Goal: Task Accomplishment & Management: Manage account settings

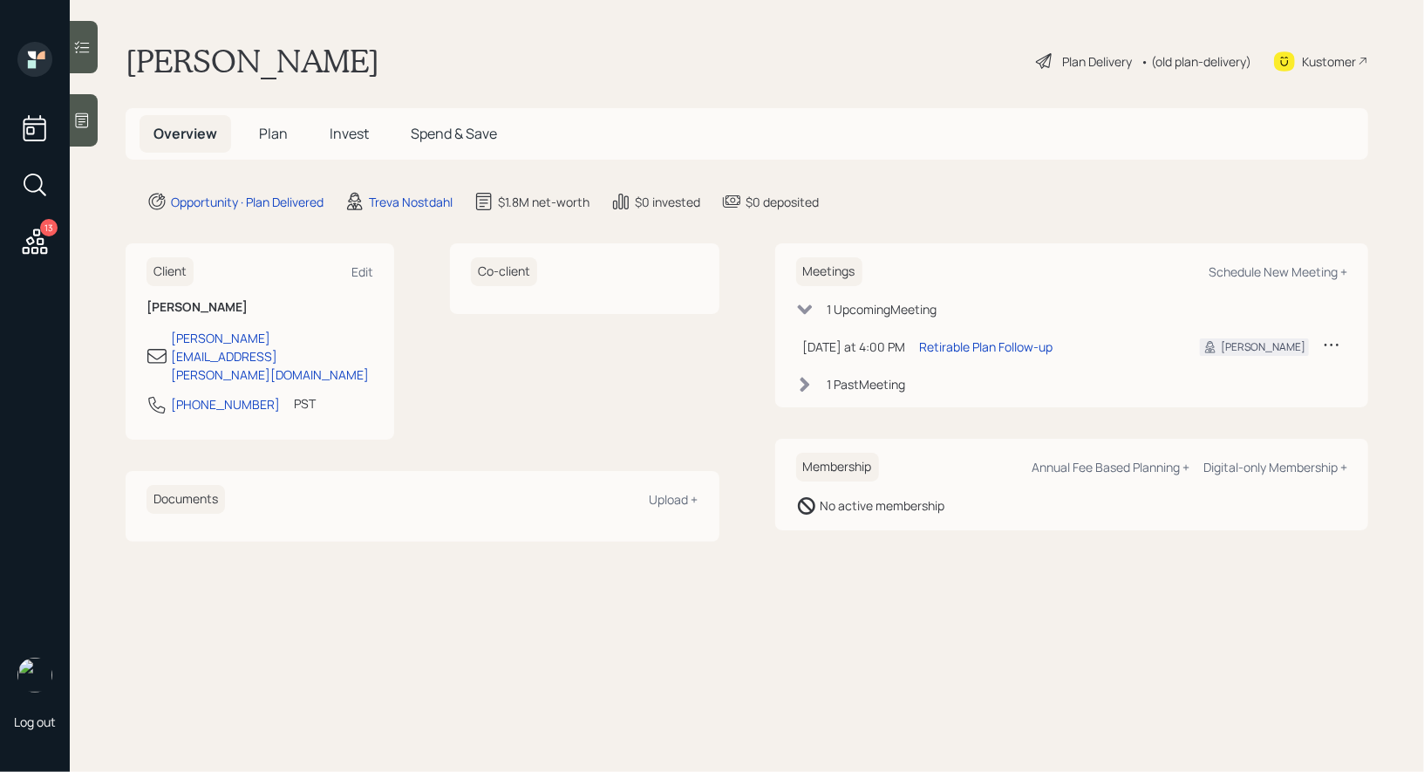
click at [1044, 58] on icon at bounding box center [1044, 61] width 21 height 21
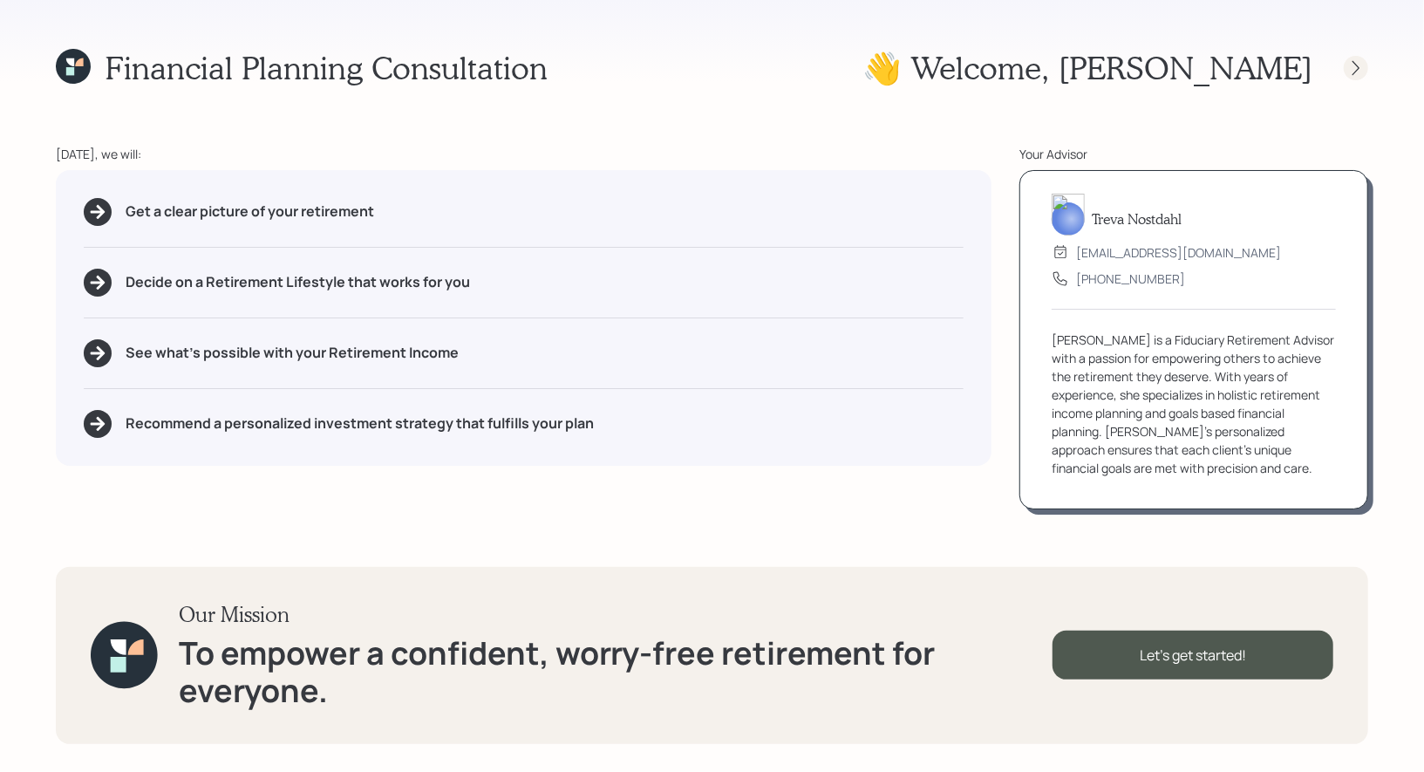
click at [1356, 72] on icon at bounding box center [1355, 67] width 17 height 17
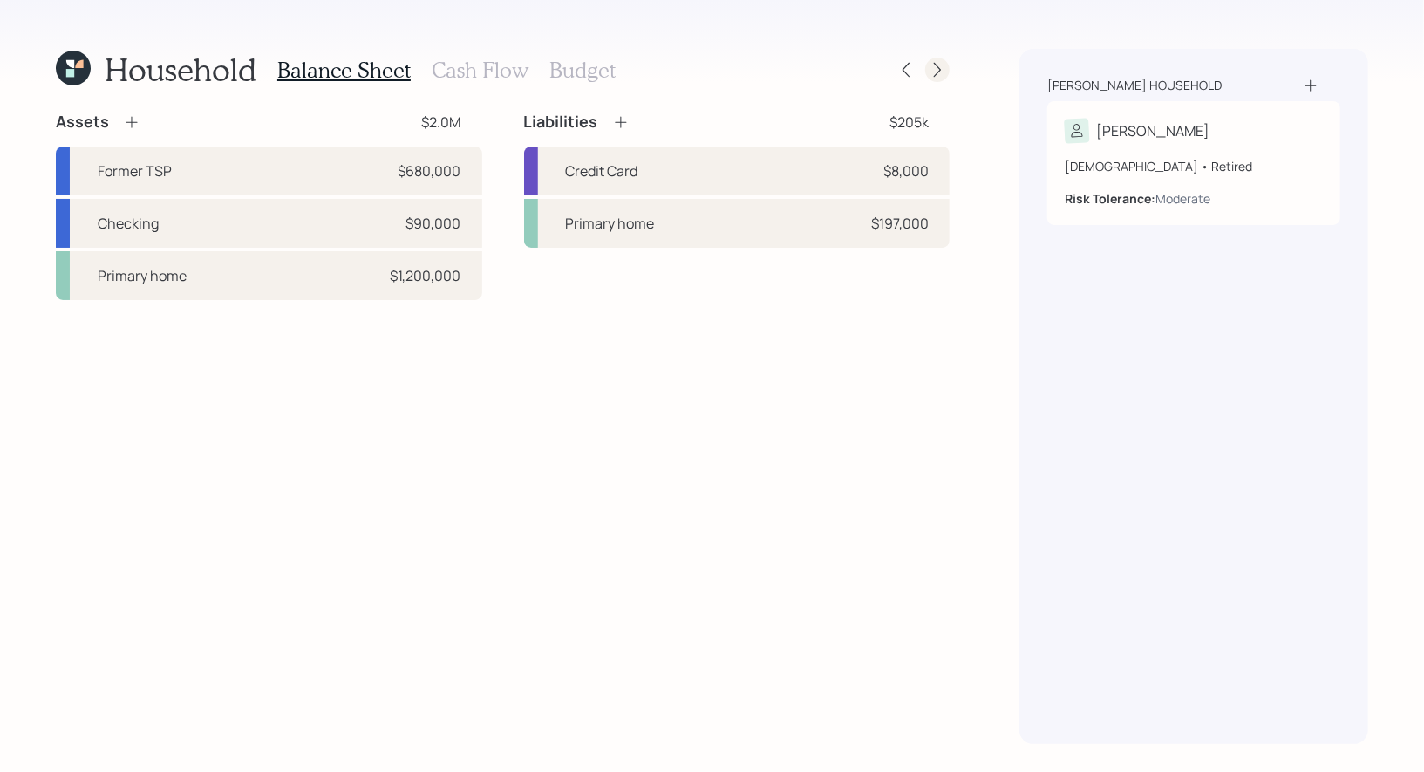
click at [940, 70] on icon at bounding box center [937, 70] width 7 height 15
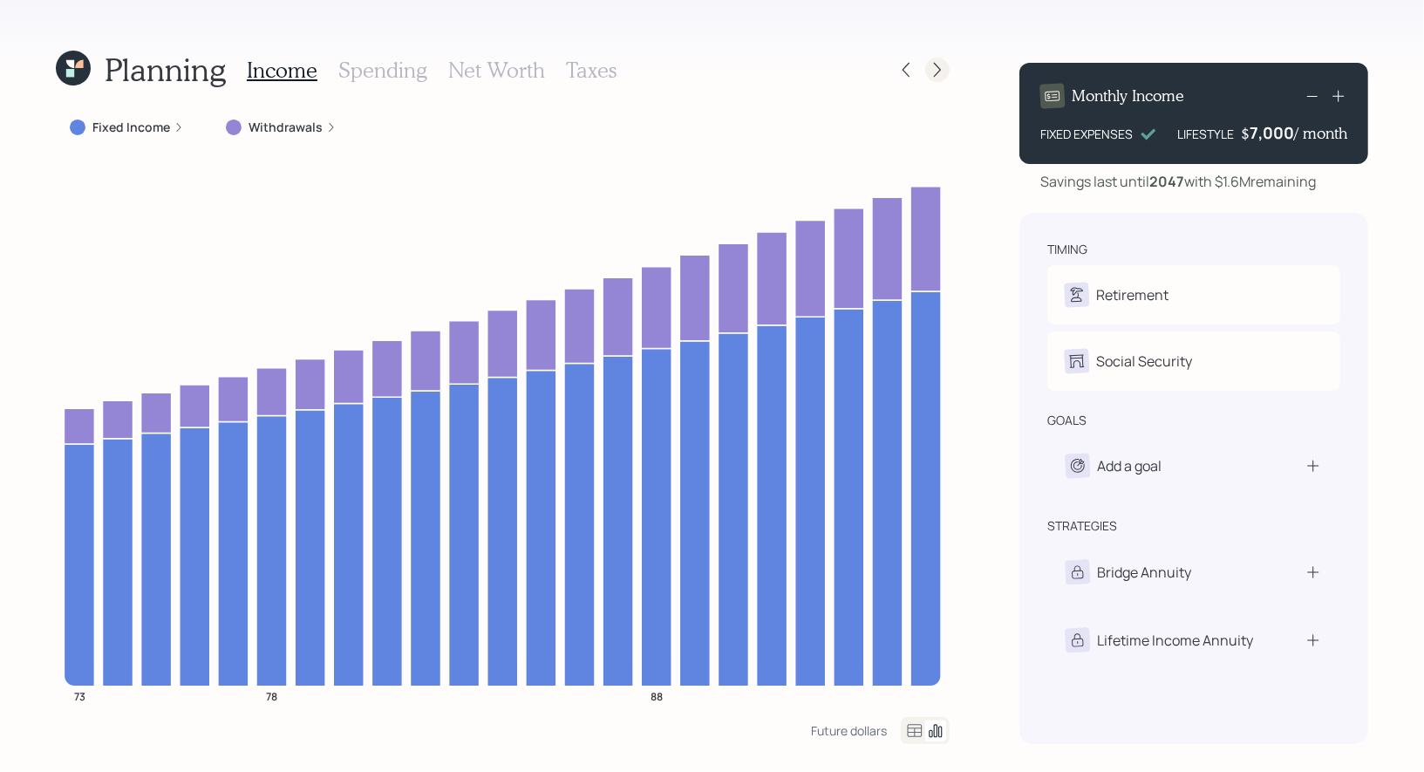
click at [938, 71] on icon at bounding box center [937, 70] width 7 height 15
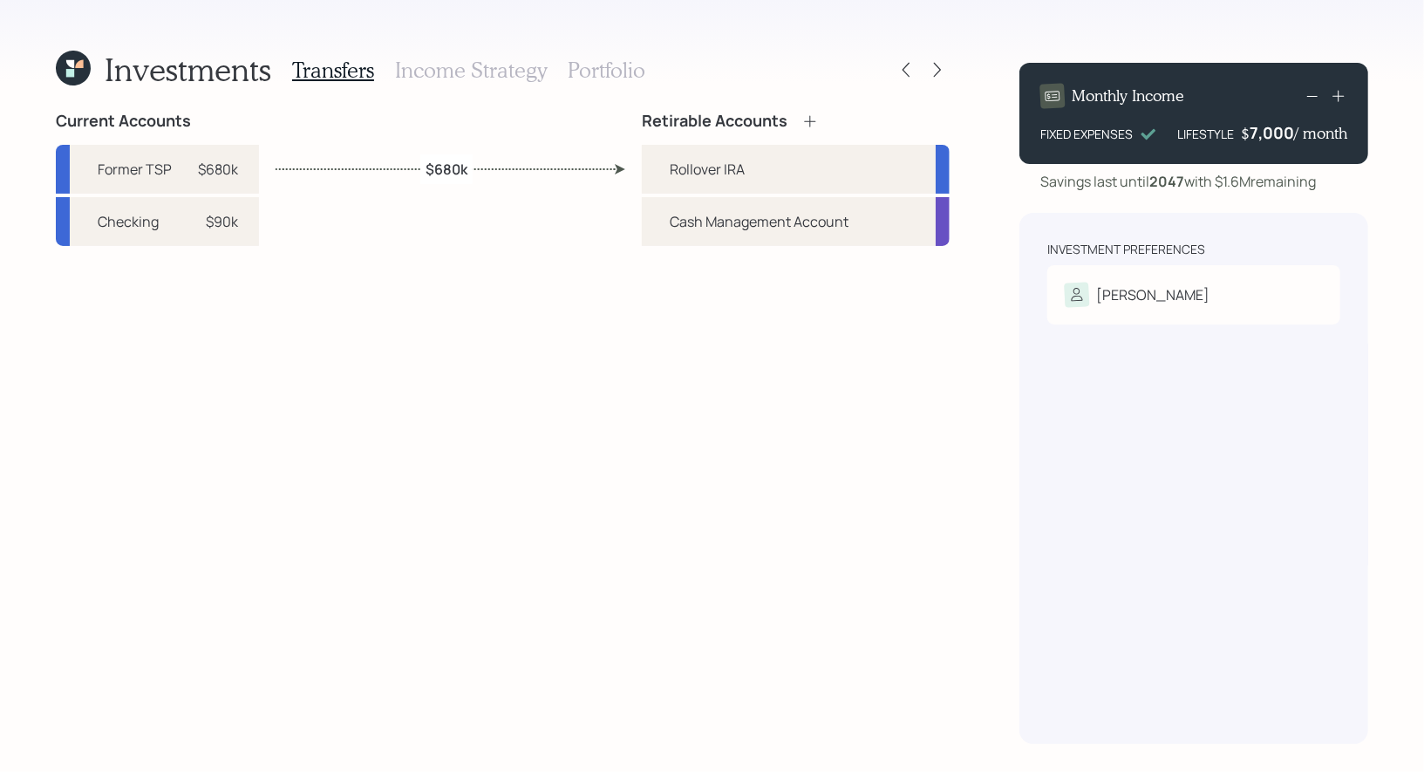
click at [480, 71] on h3 "Income Strategy" at bounding box center [471, 70] width 152 height 25
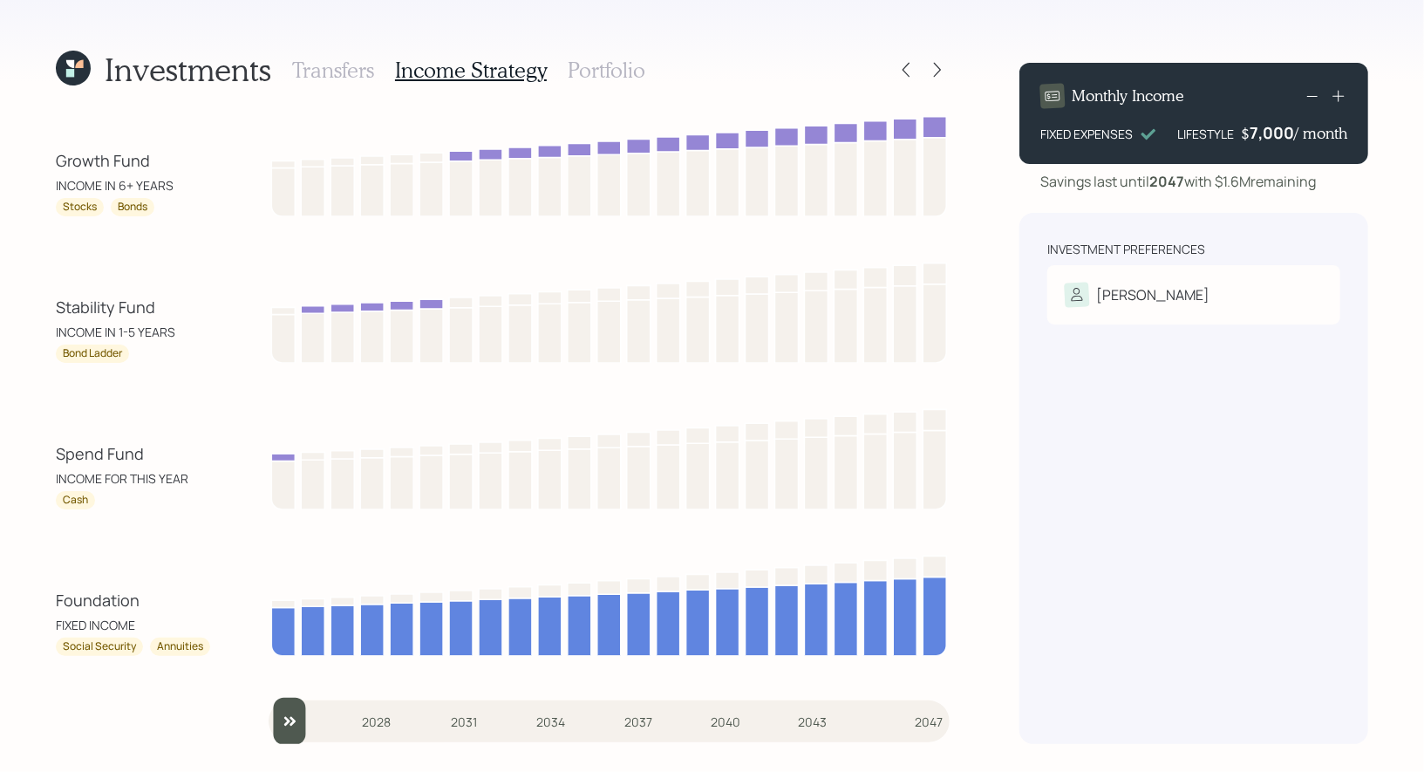
click at [596, 69] on h3 "Portfolio" at bounding box center [607, 70] width 78 height 25
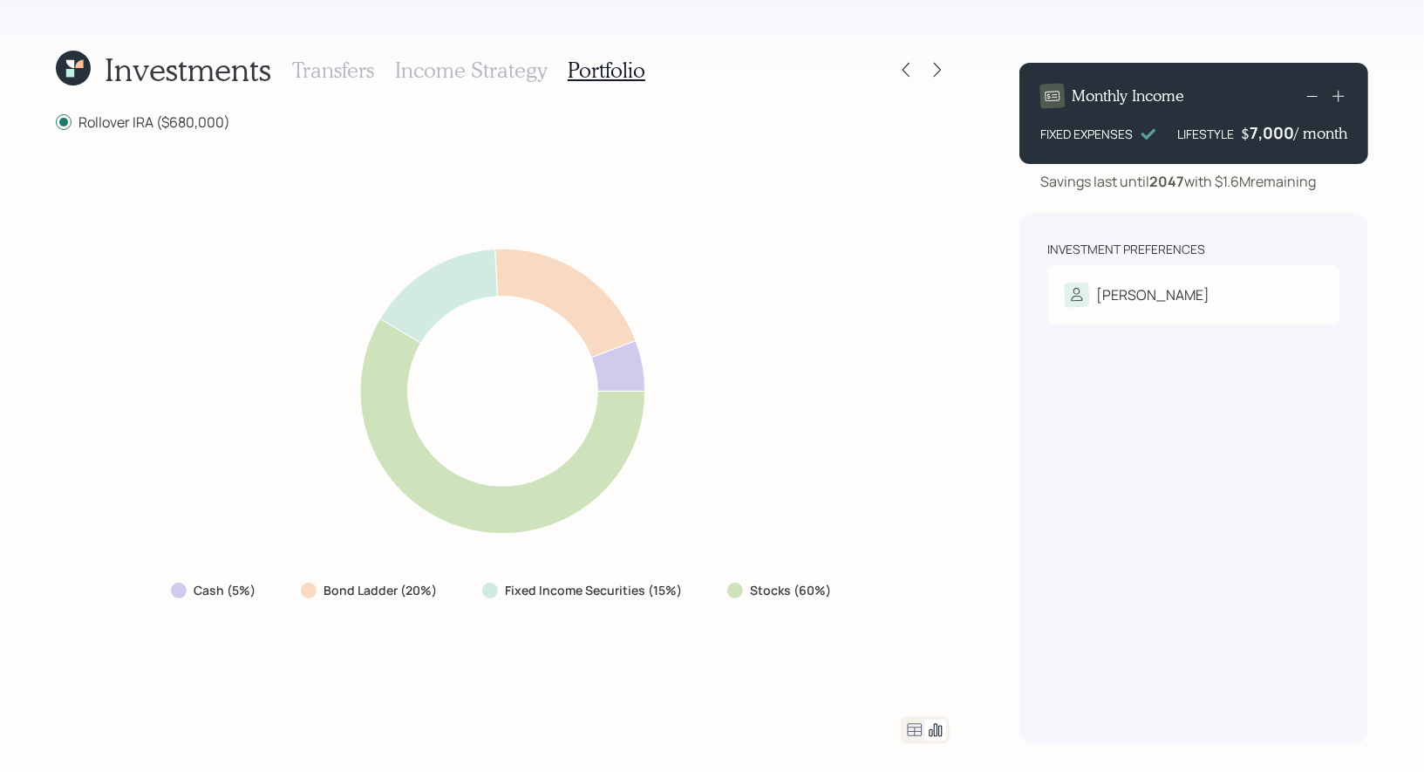
click at [491, 74] on h3 "Income Strategy" at bounding box center [471, 70] width 152 height 25
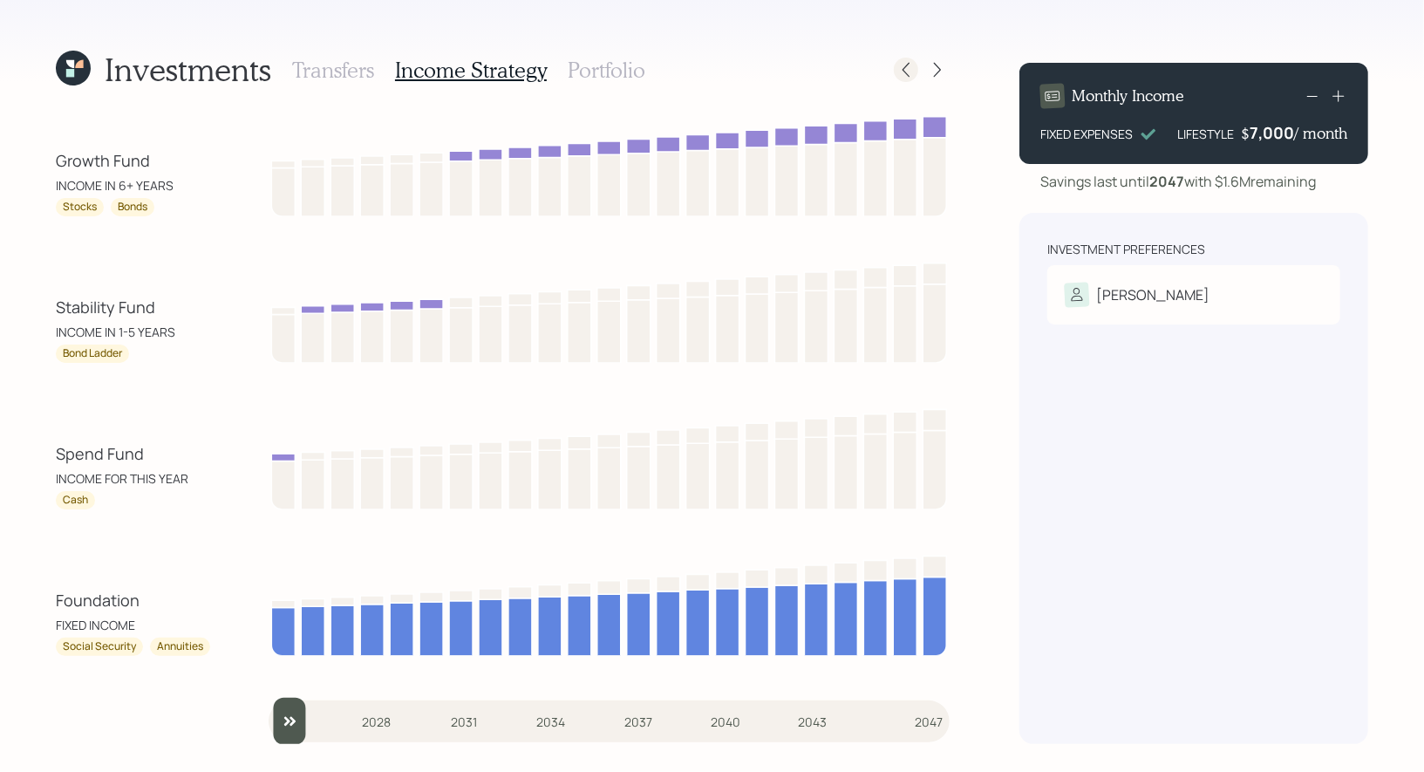
click at [909, 78] on div at bounding box center [906, 70] width 24 height 24
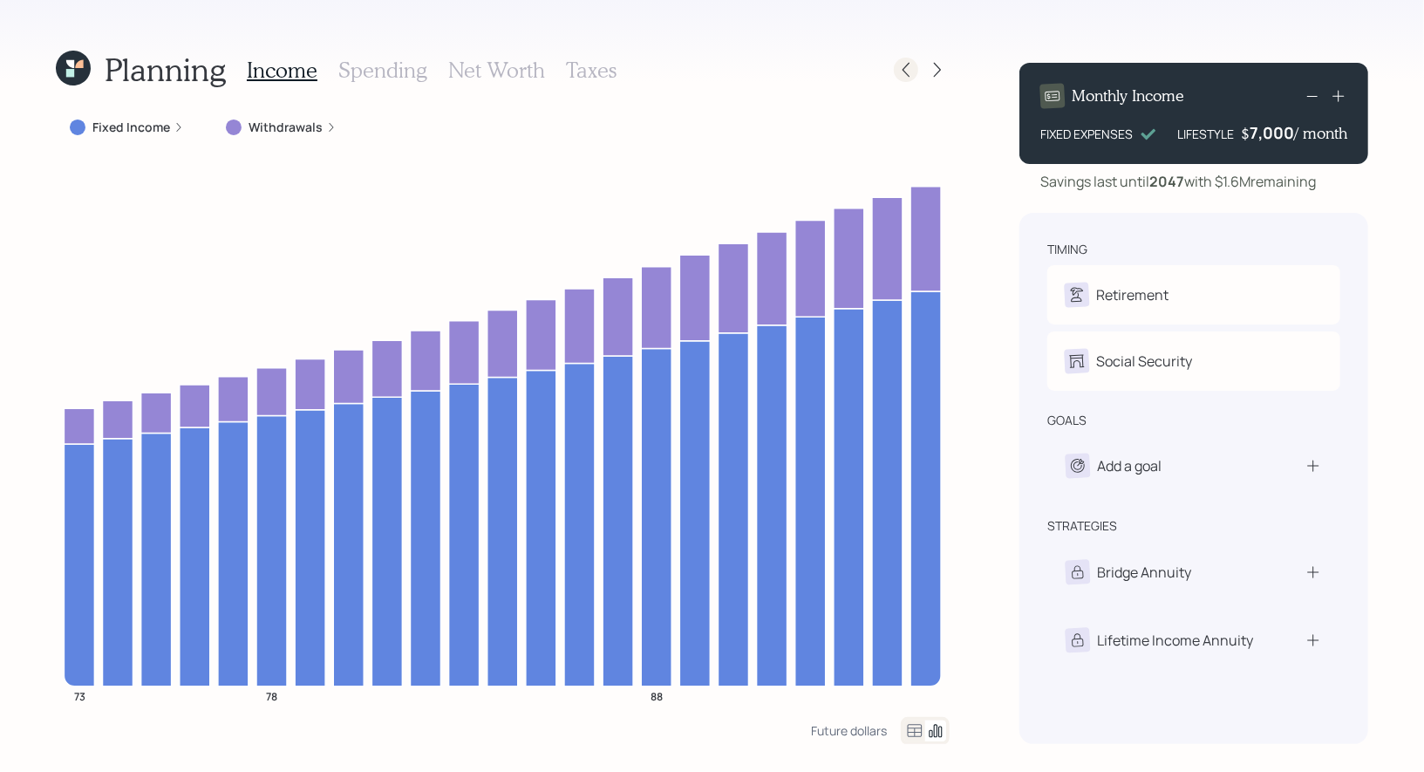
click at [911, 74] on icon at bounding box center [905, 69] width 17 height 17
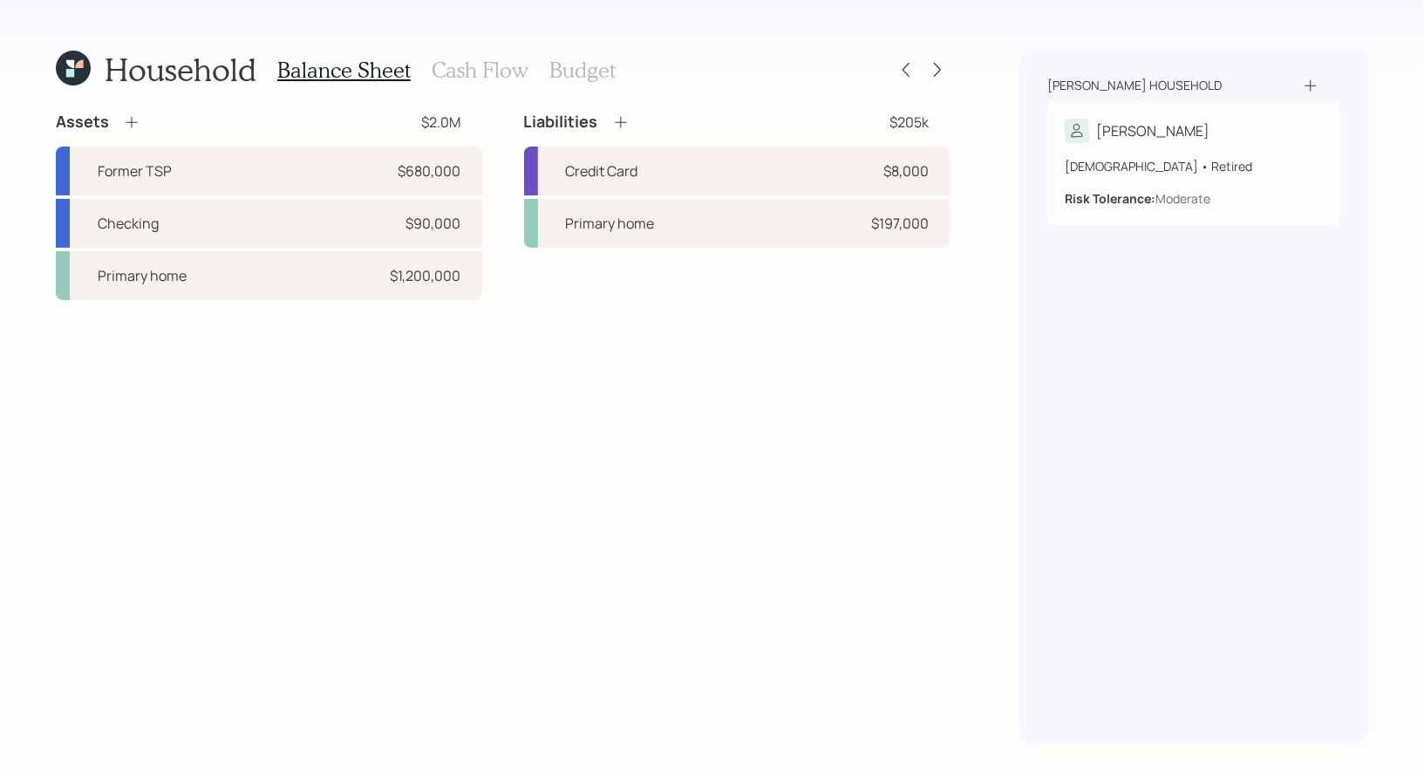
click at [459, 73] on h3 "Cash Flow" at bounding box center [480, 70] width 97 height 25
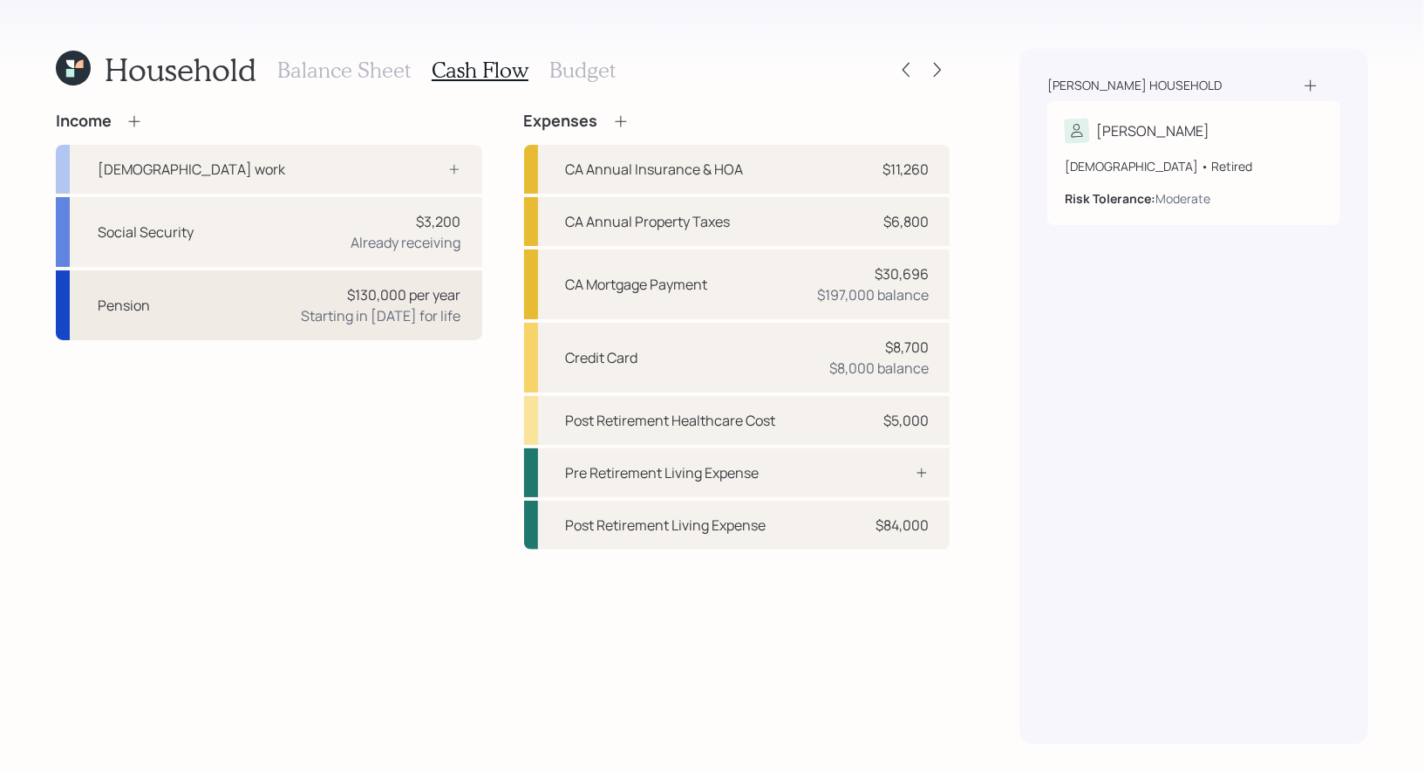
click at [203, 306] on div "Pension $130,000 per year Starting in 2025 for life" at bounding box center [269, 305] width 426 height 70
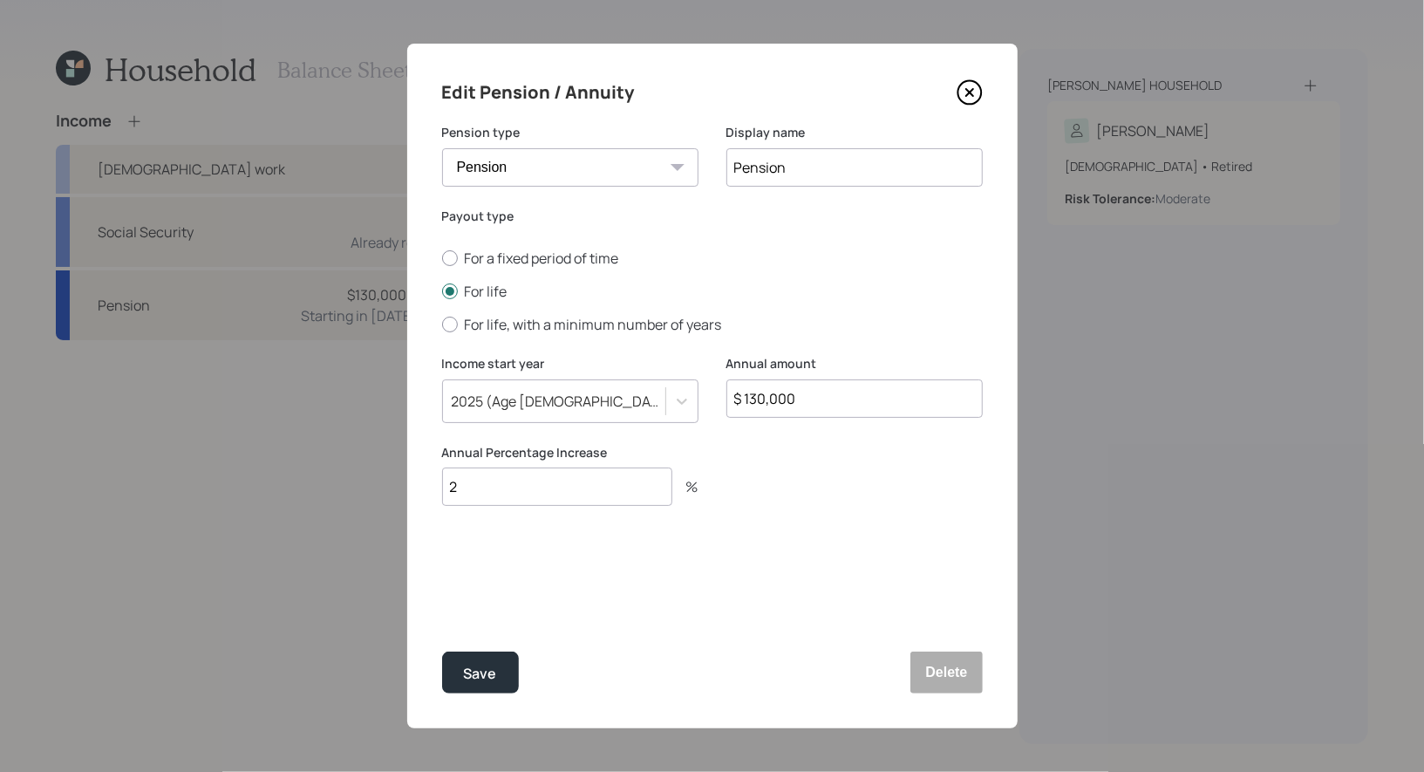
click at [809, 409] on input "$ 130,000" at bounding box center [854, 398] width 256 height 38
type input "$ 92,000"
click at [491, 671] on div "Save" at bounding box center [480, 674] width 33 height 24
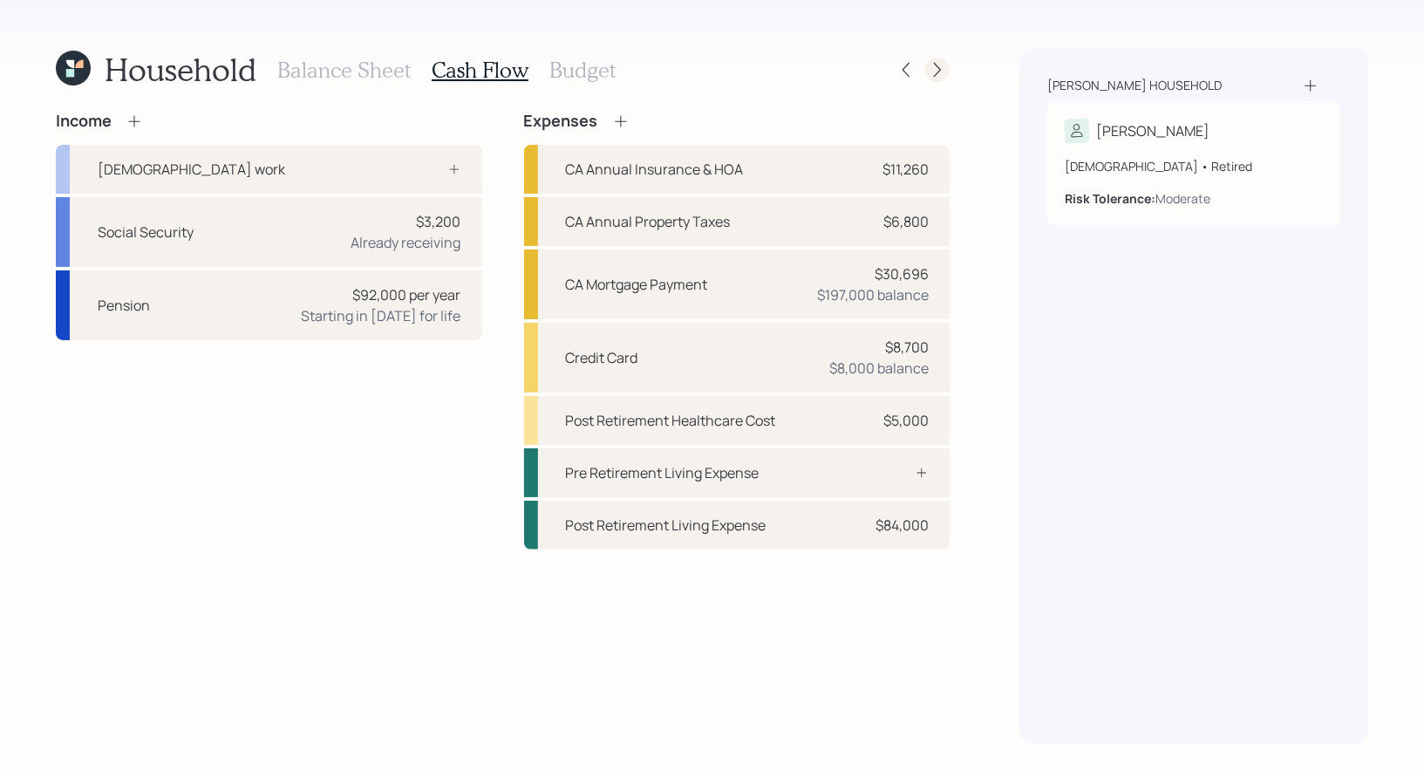
click at [939, 70] on icon at bounding box center [937, 70] width 7 height 15
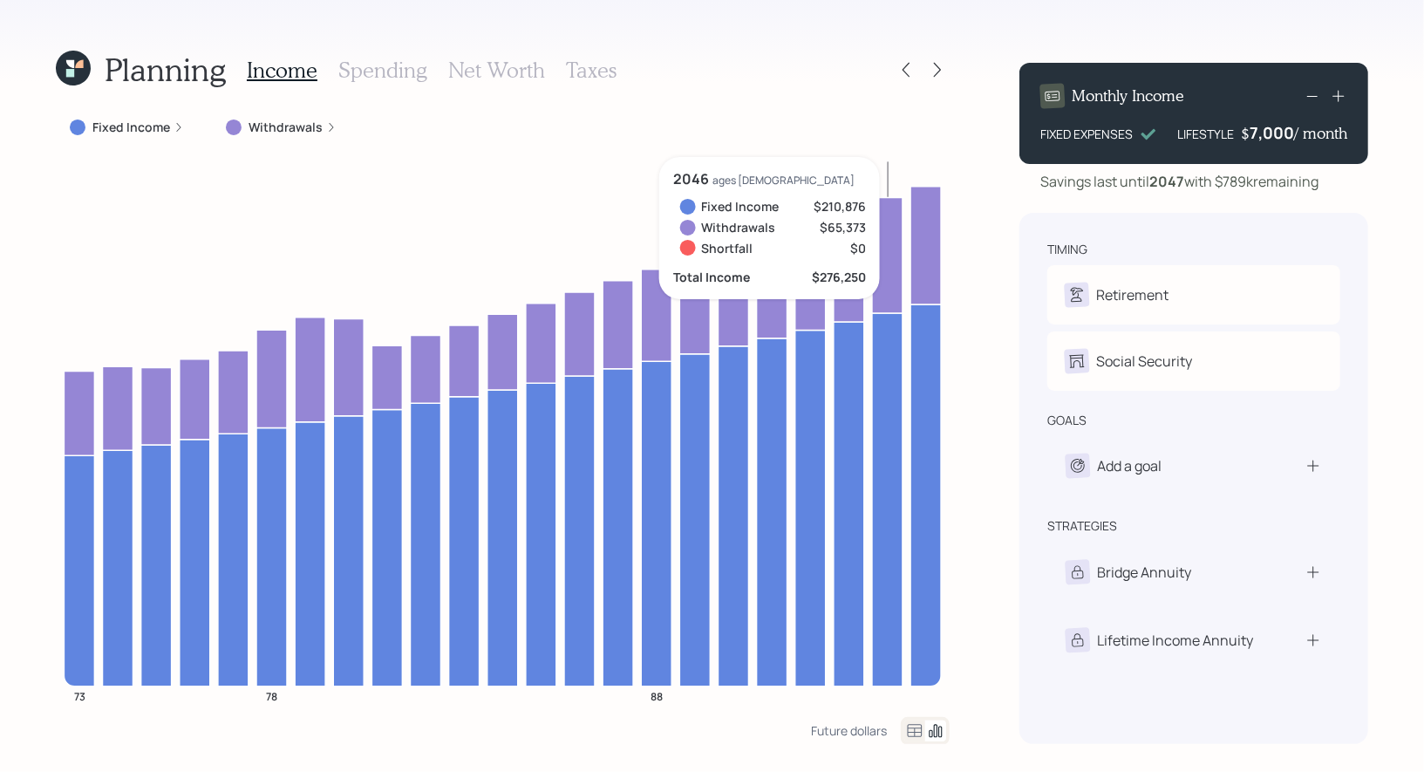
click at [70, 66] on icon at bounding box center [70, 64] width 8 height 8
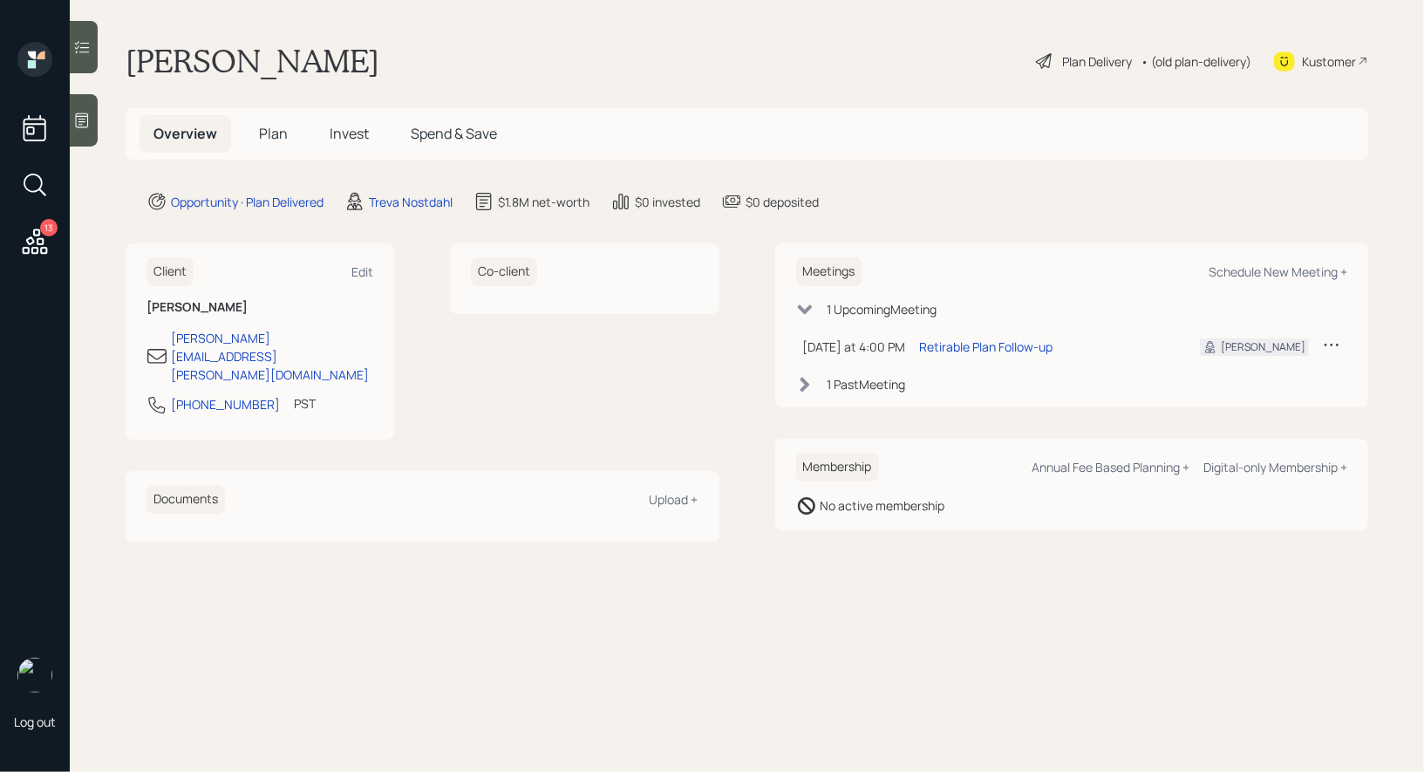
click at [264, 126] on span "Plan" at bounding box center [273, 133] width 29 height 19
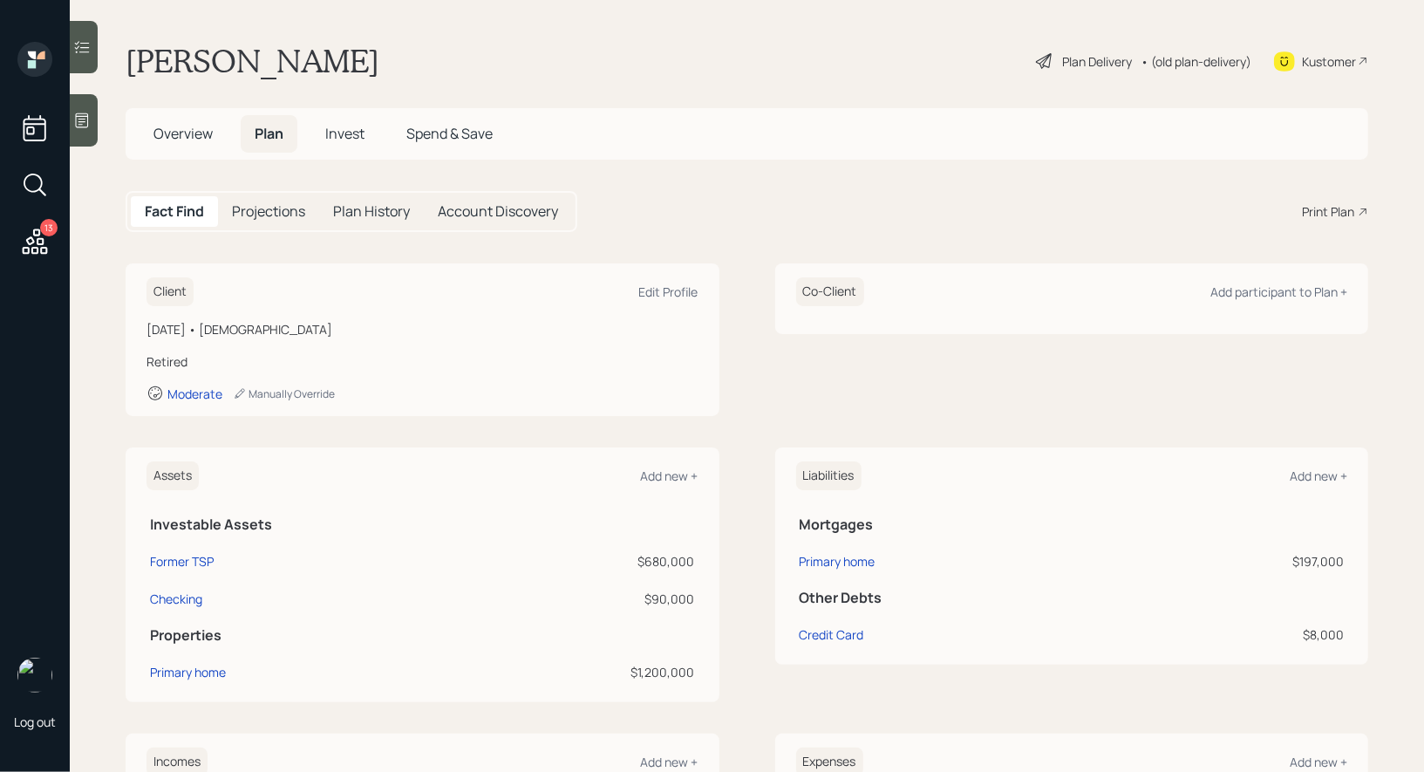
click at [1346, 212] on div "Print Plan" at bounding box center [1328, 211] width 52 height 18
click at [358, 135] on span "Invest" at bounding box center [344, 133] width 39 height 19
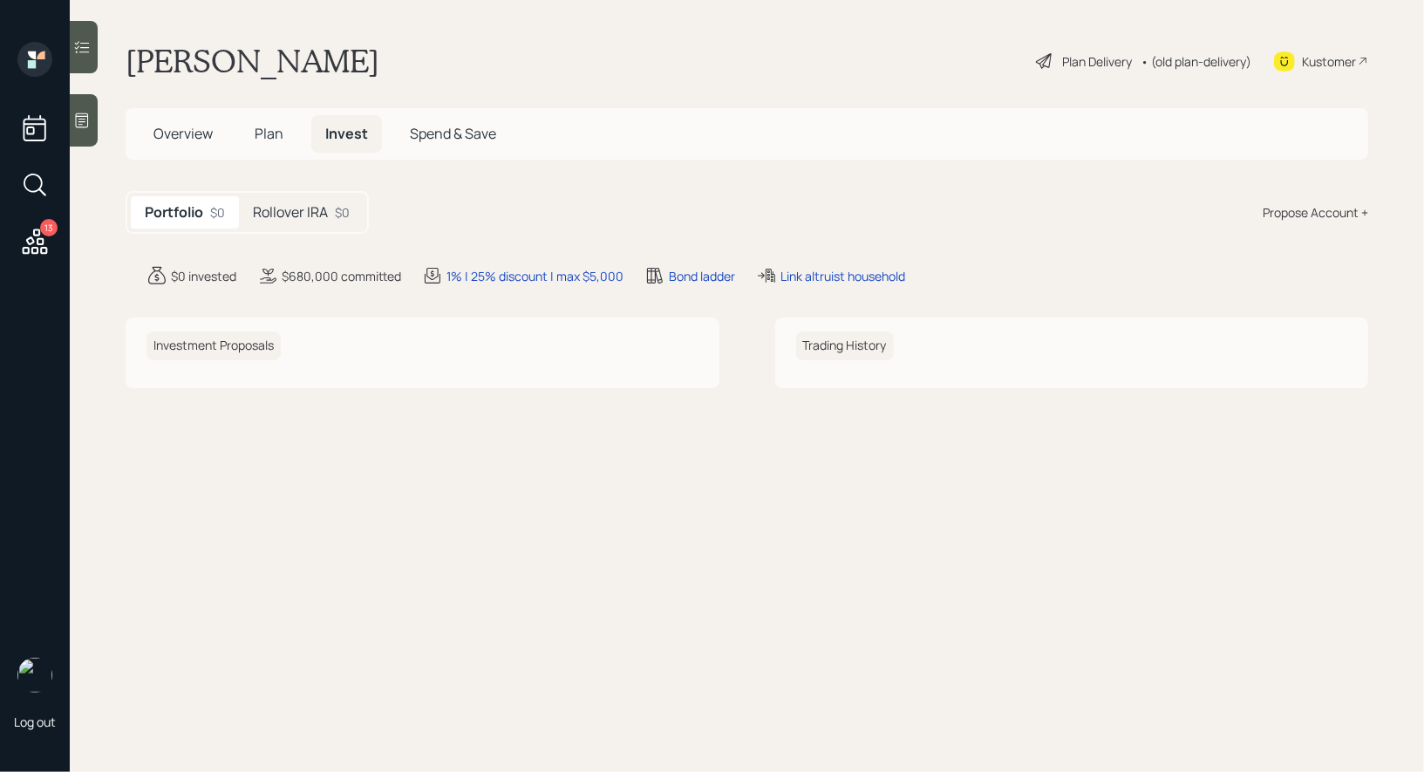
click at [262, 123] on h5 "Plan" at bounding box center [269, 133] width 57 height 37
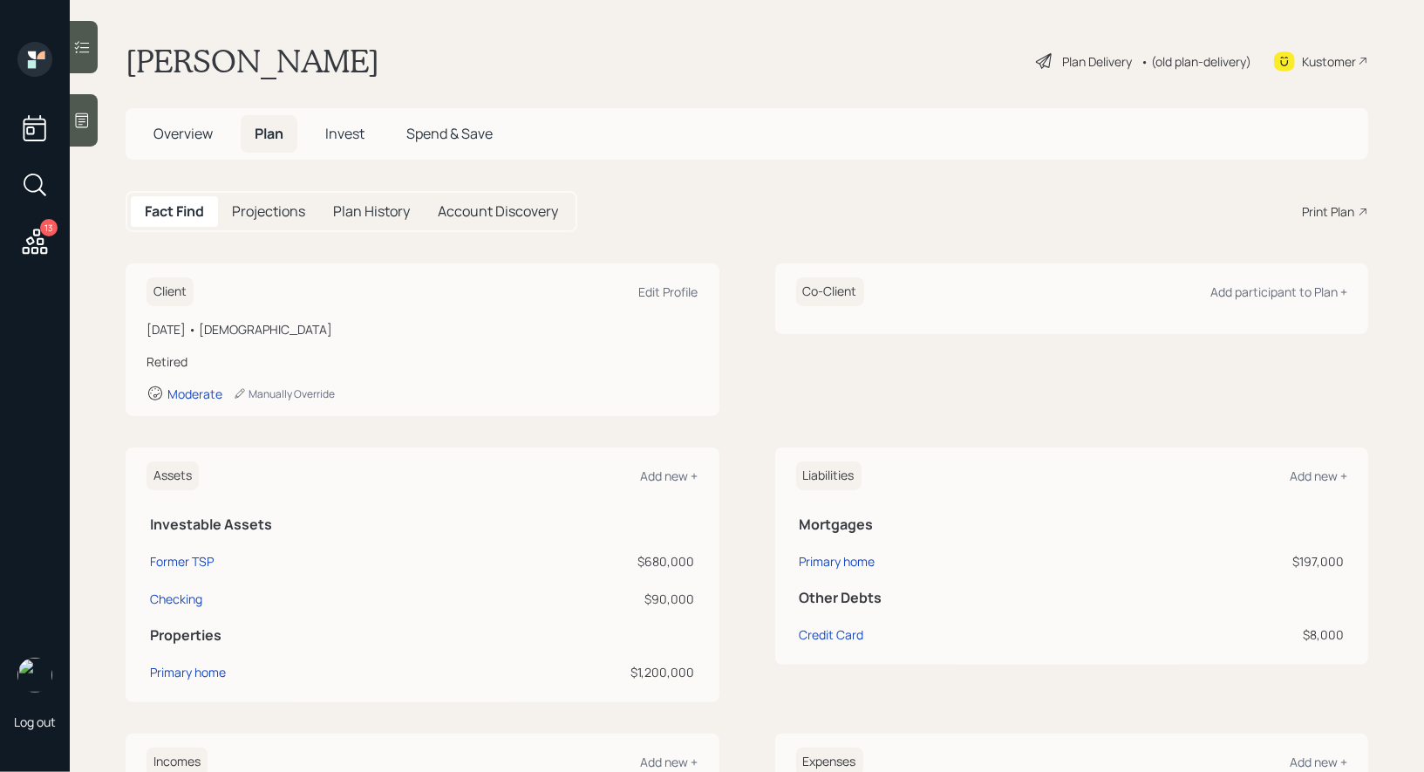
click at [1046, 61] on icon at bounding box center [1044, 61] width 21 height 21
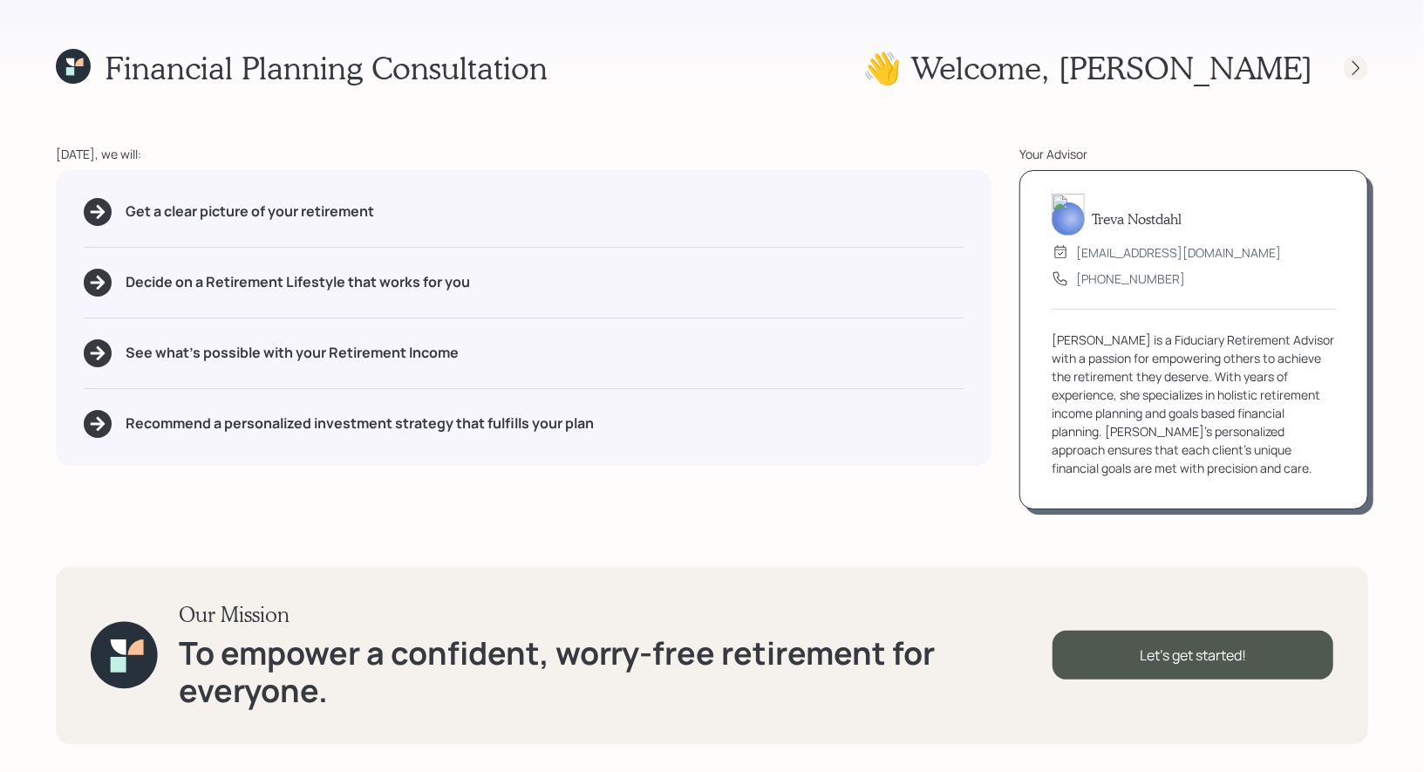
click at [1359, 67] on icon at bounding box center [1356, 67] width 7 height 15
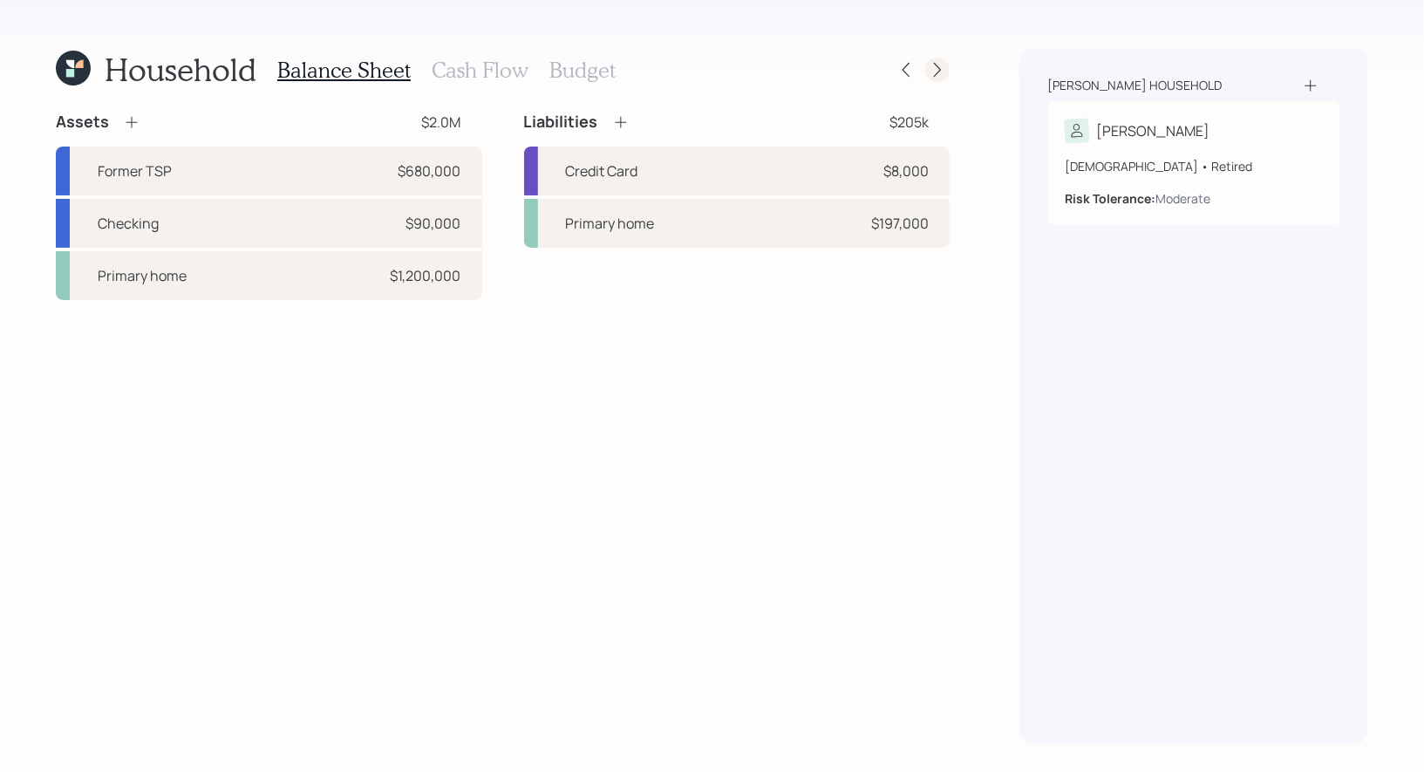
click at [947, 68] on div at bounding box center [937, 70] width 24 height 24
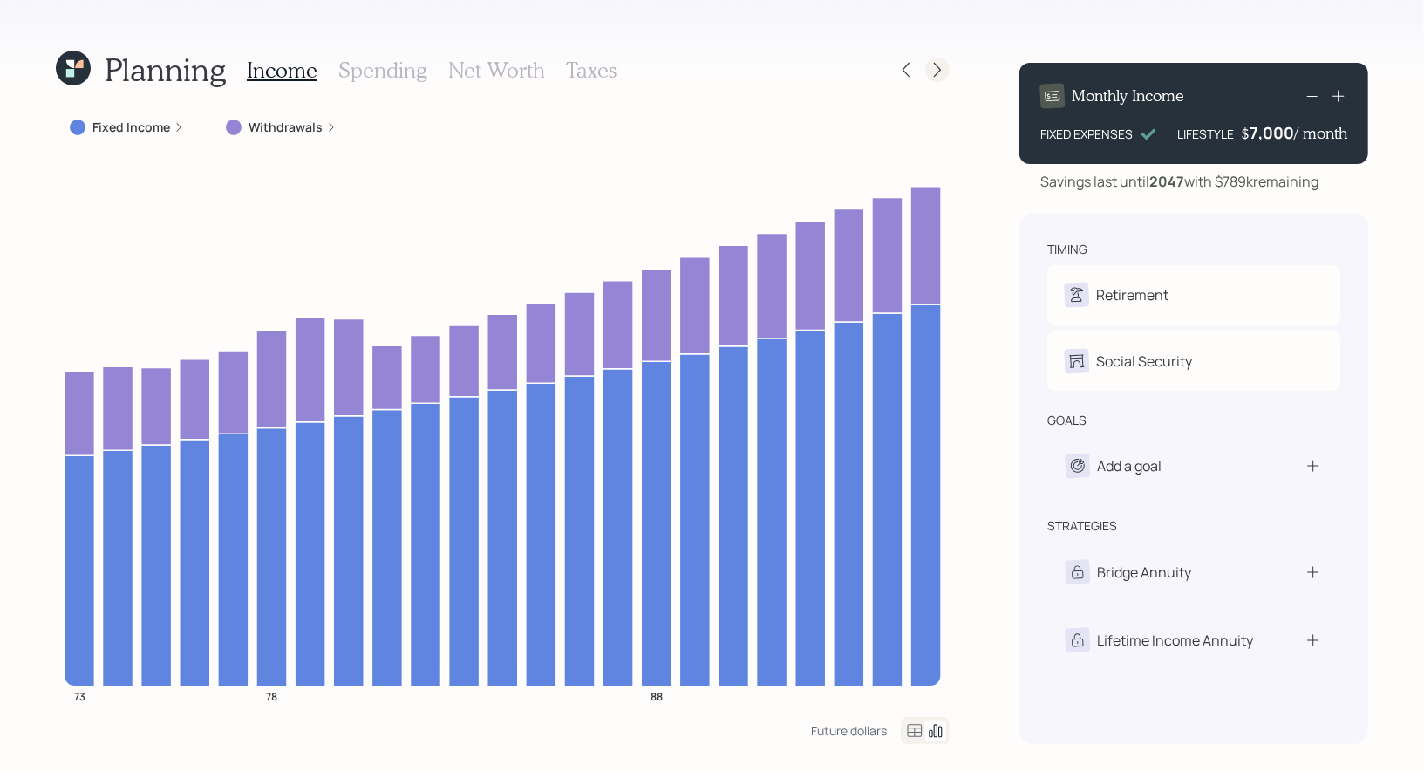
click at [937, 67] on icon at bounding box center [937, 69] width 17 height 17
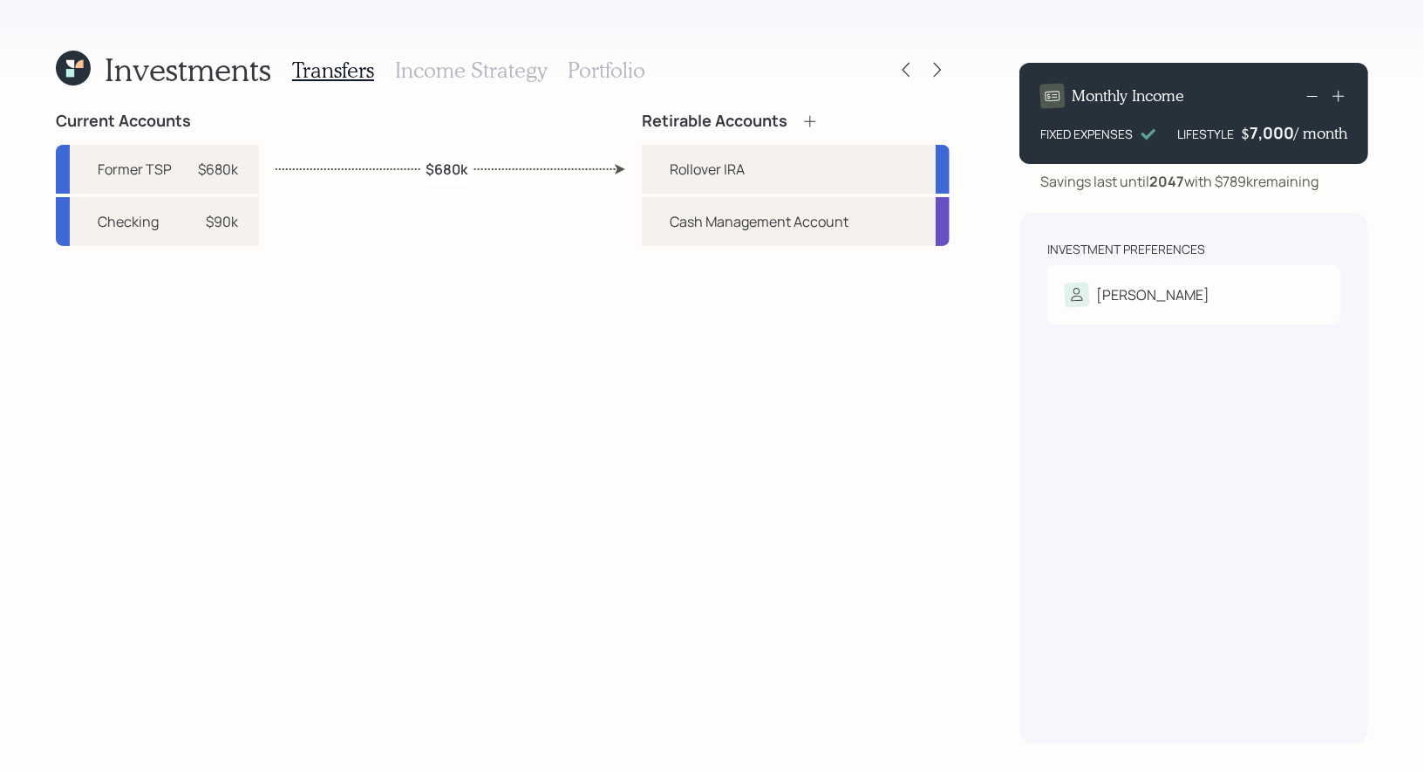
click at [608, 74] on h3 "Portfolio" at bounding box center [607, 70] width 78 height 25
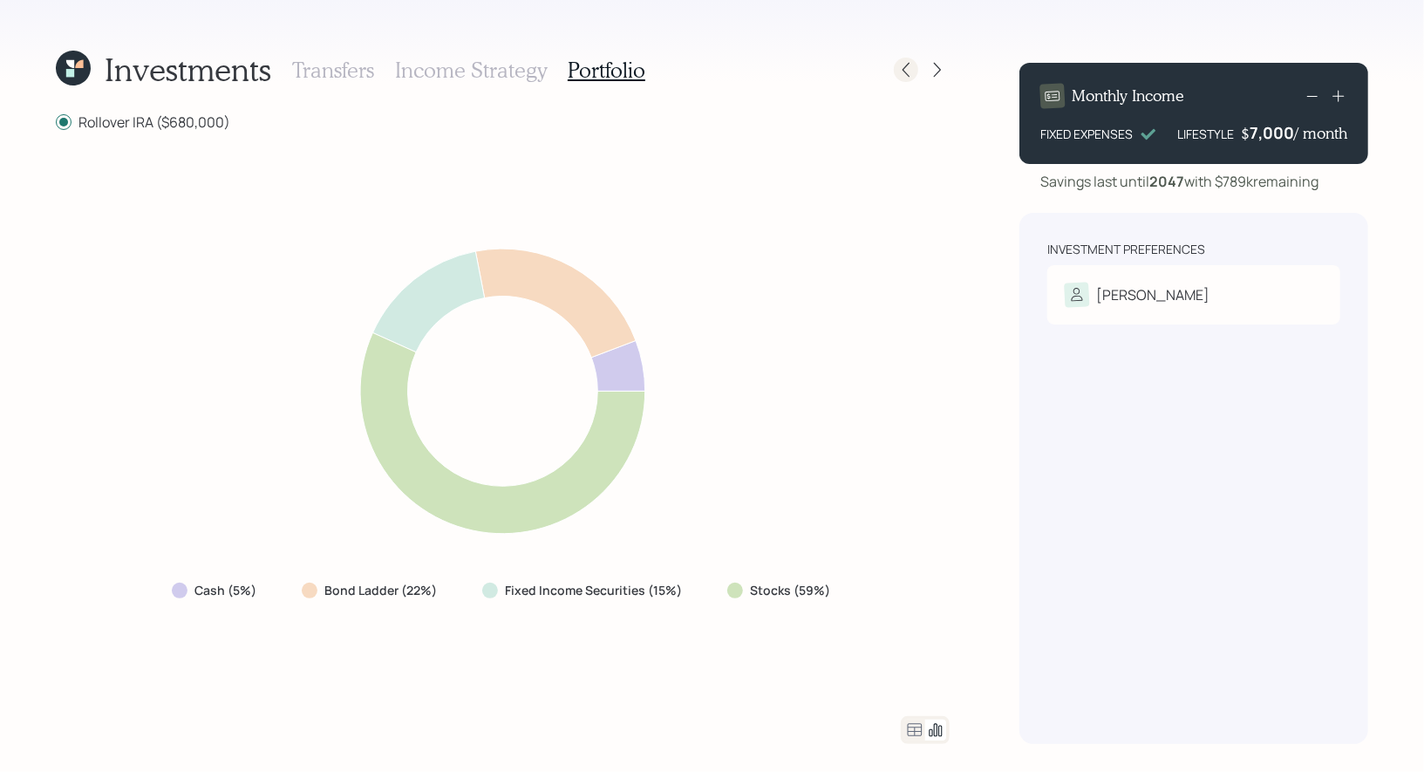
click at [909, 73] on icon at bounding box center [905, 69] width 17 height 17
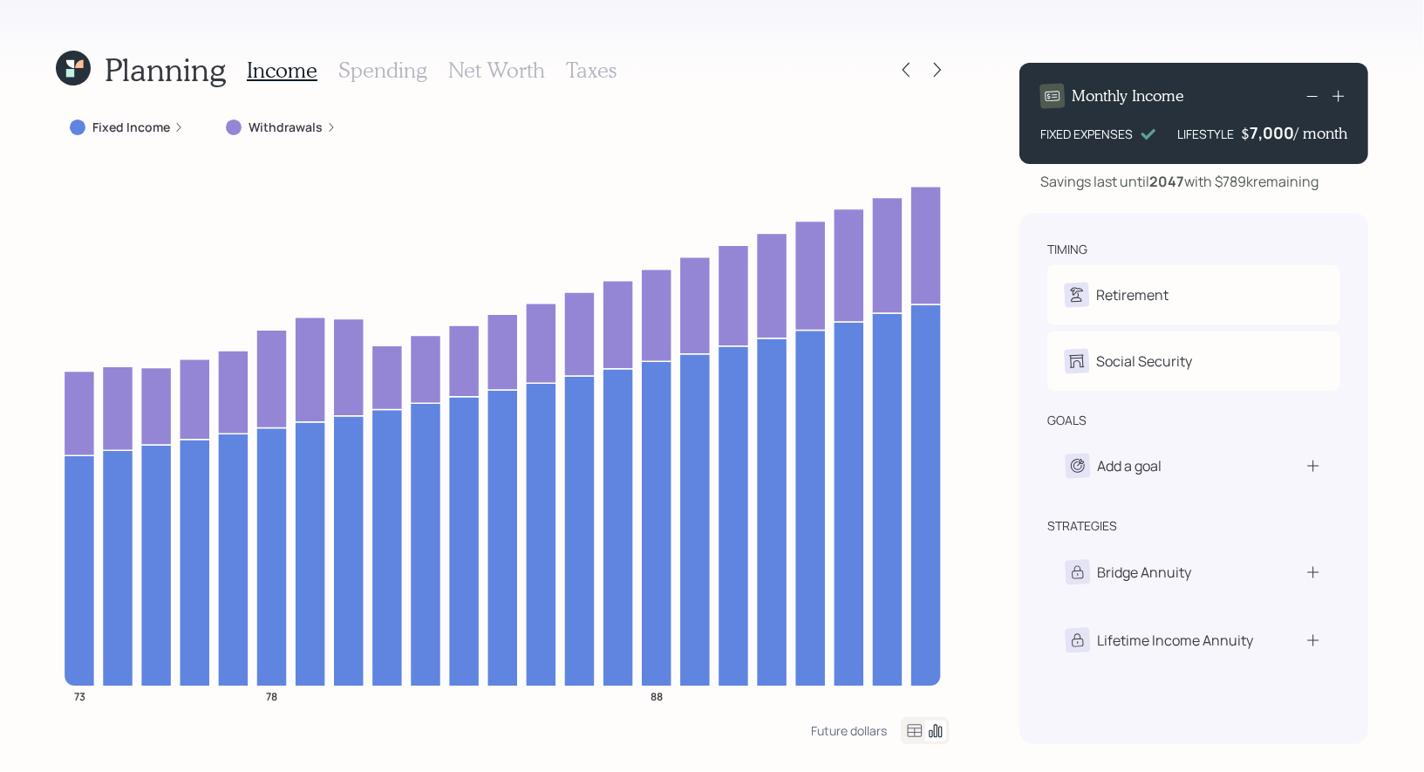
click at [481, 69] on h3 "Net Worth" at bounding box center [496, 70] width 97 height 25
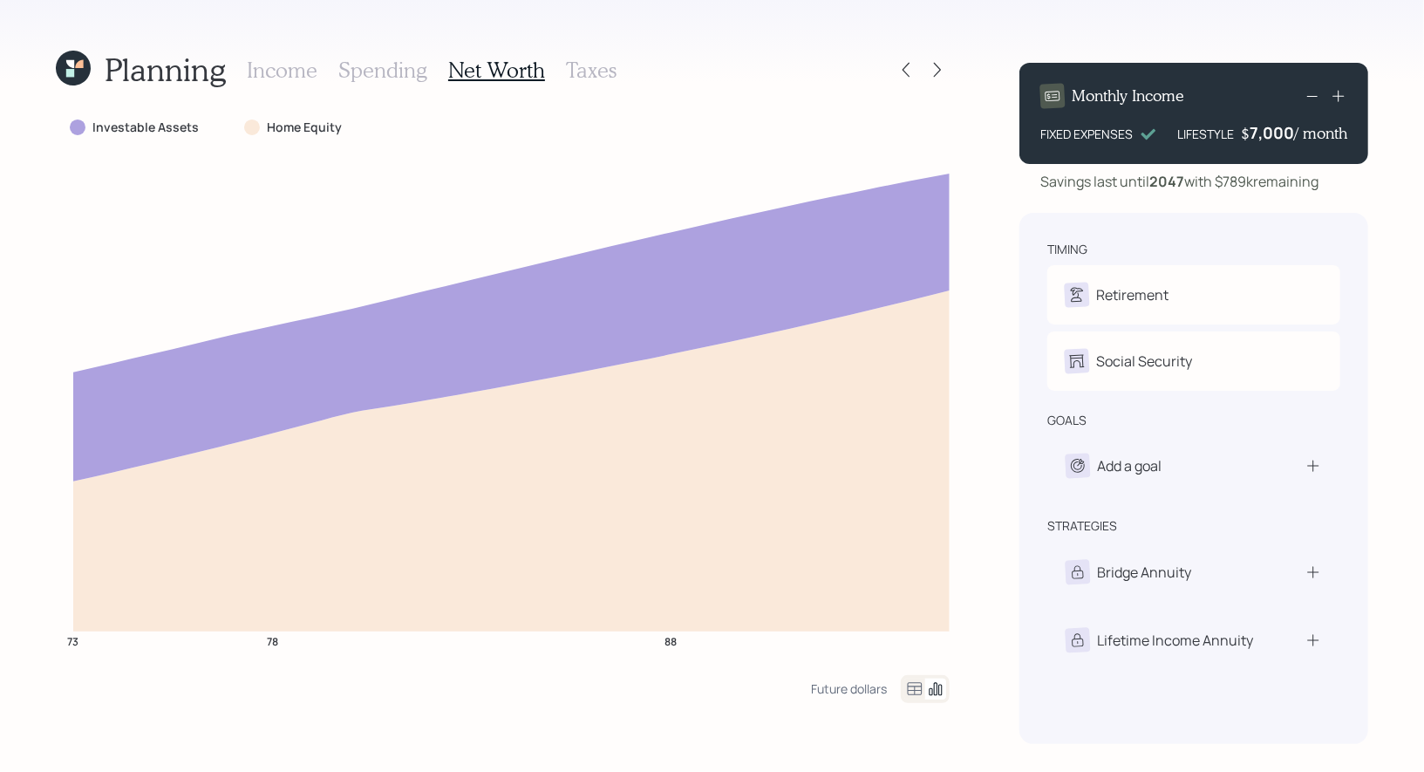
click at [577, 77] on h3 "Taxes" at bounding box center [591, 70] width 51 height 25
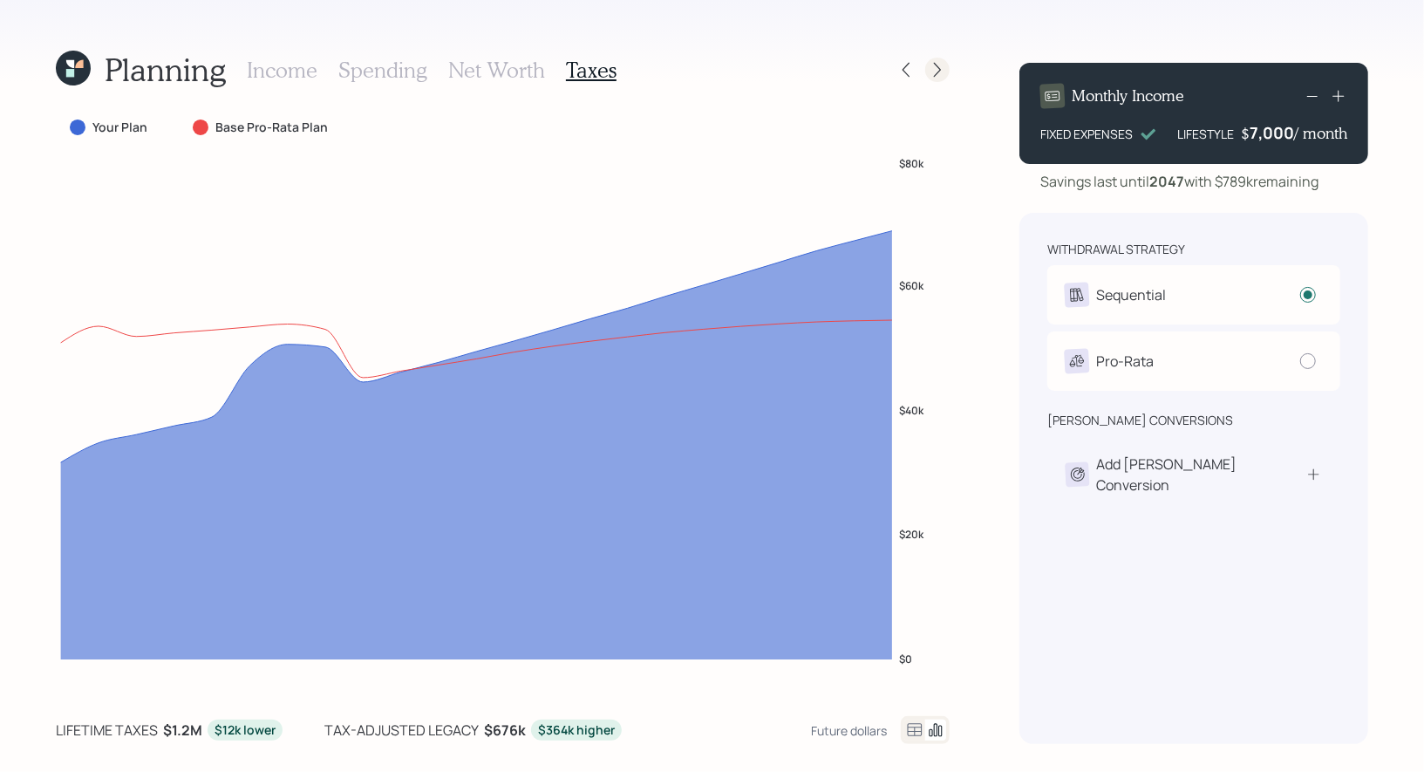
click at [936, 68] on icon at bounding box center [937, 69] width 17 height 17
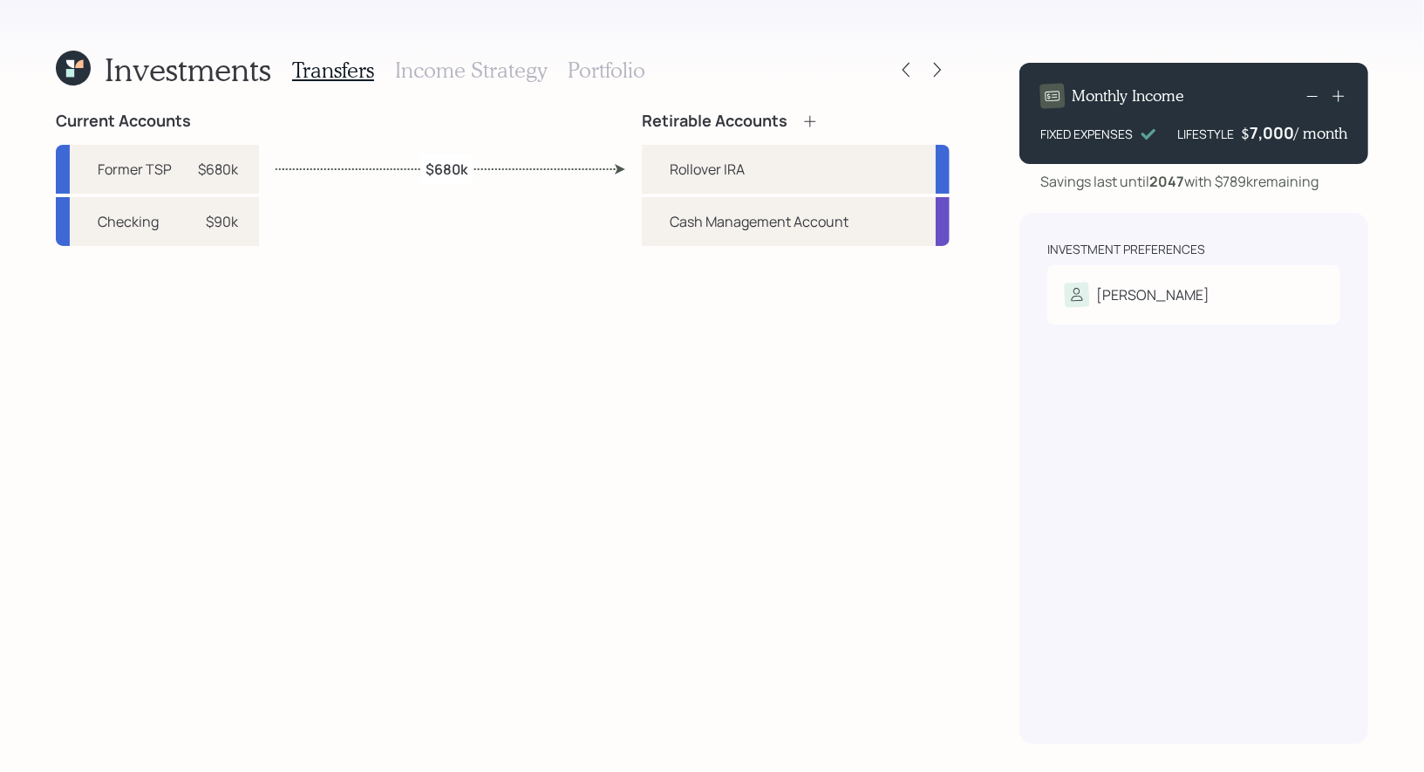
click at [936, 68] on icon at bounding box center [937, 69] width 17 height 17
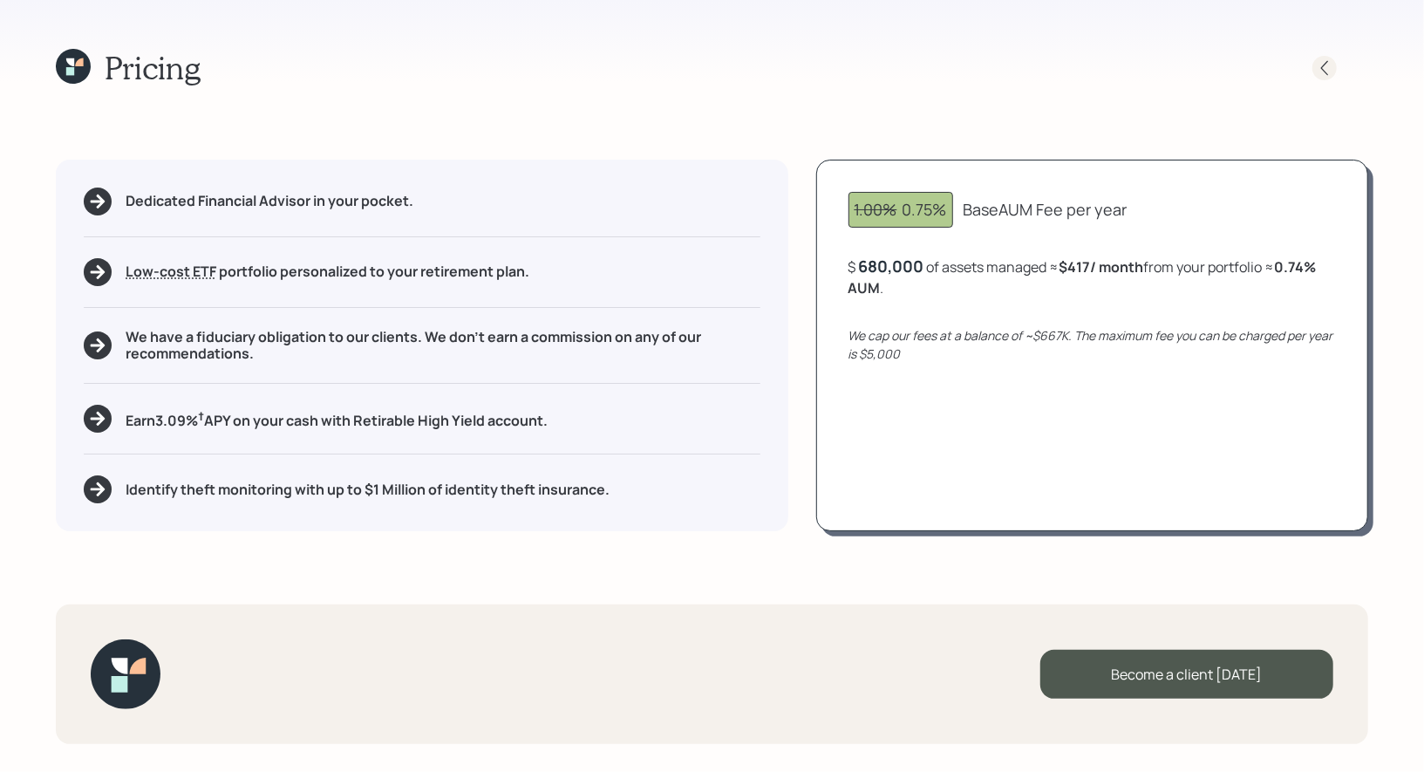
click at [1333, 68] on icon at bounding box center [1324, 67] width 17 height 17
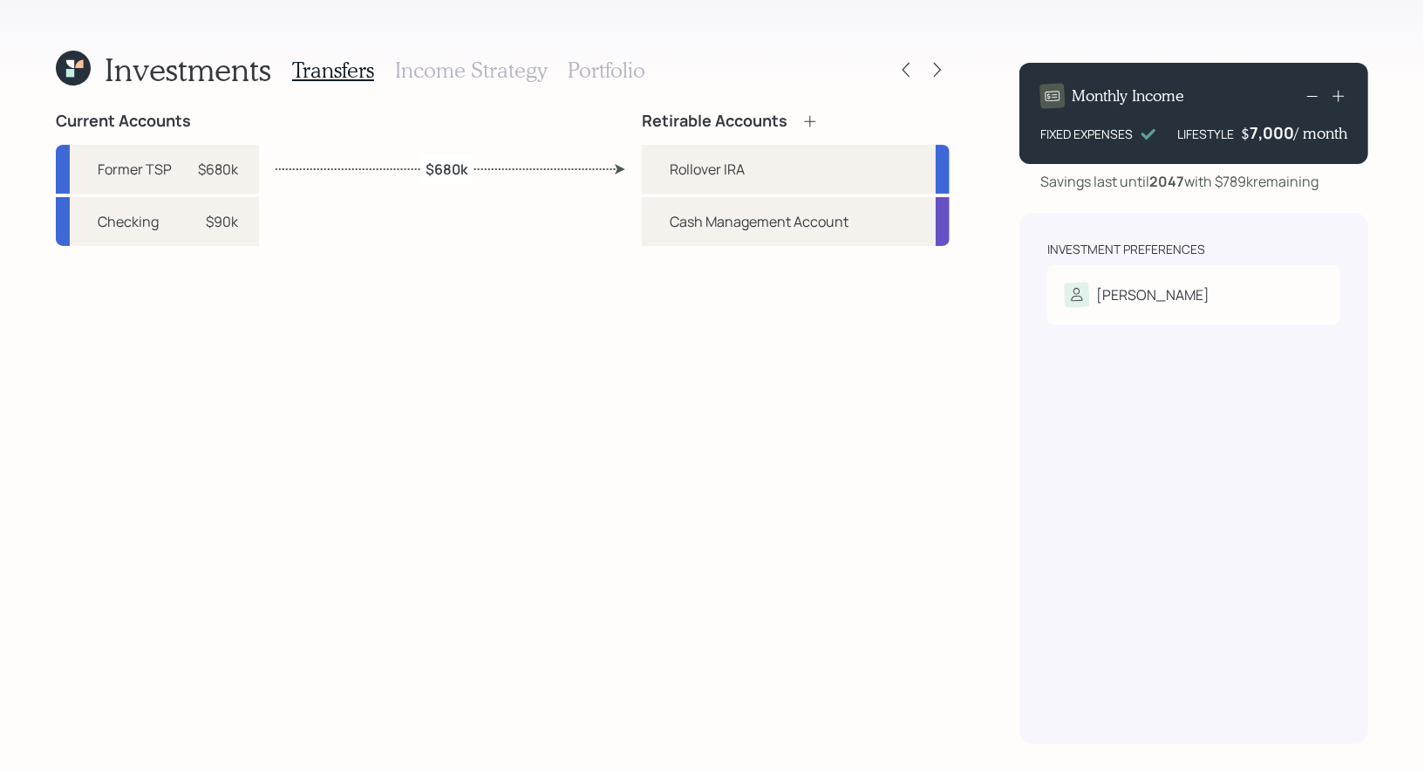
click at [592, 74] on h3 "Portfolio" at bounding box center [607, 70] width 78 height 25
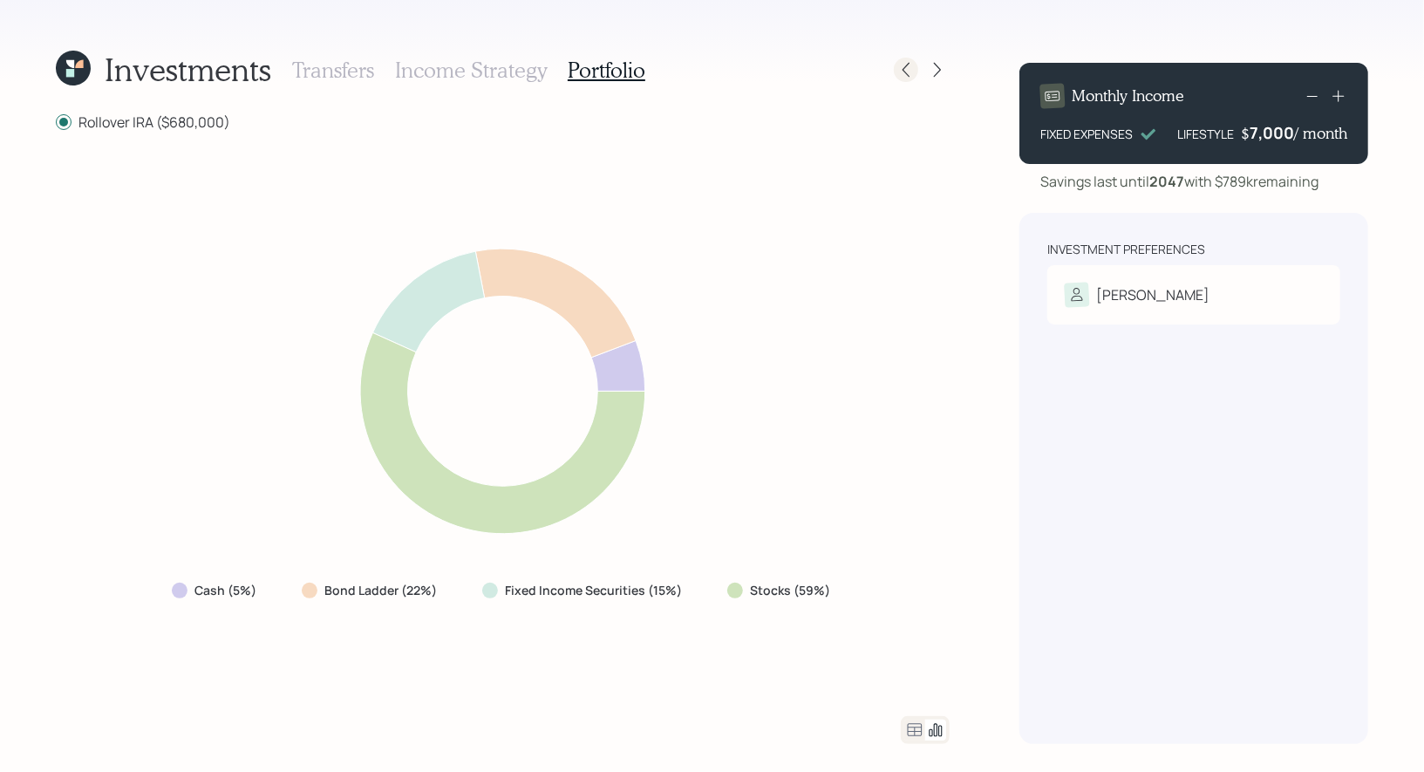
click at [913, 65] on icon at bounding box center [905, 69] width 17 height 17
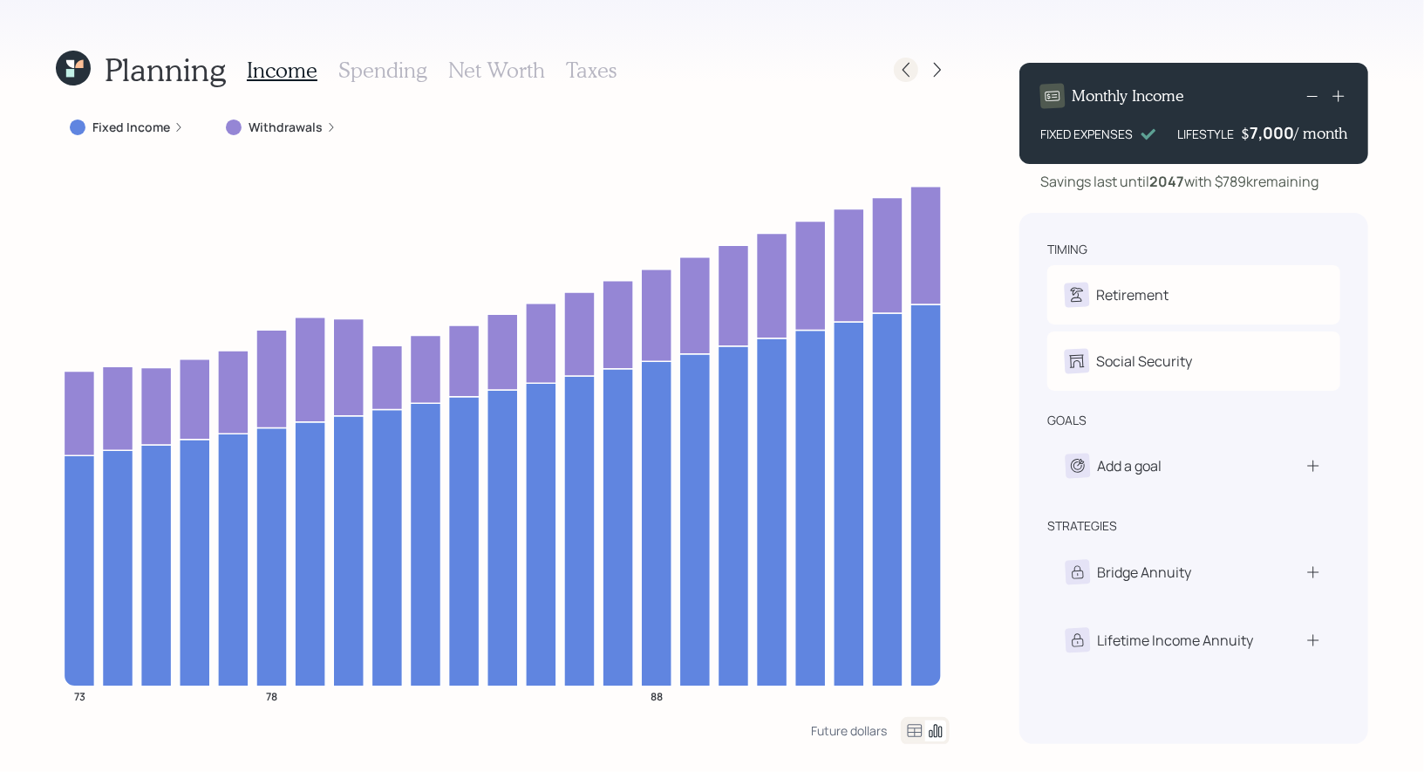
click at [906, 71] on icon at bounding box center [905, 69] width 17 height 17
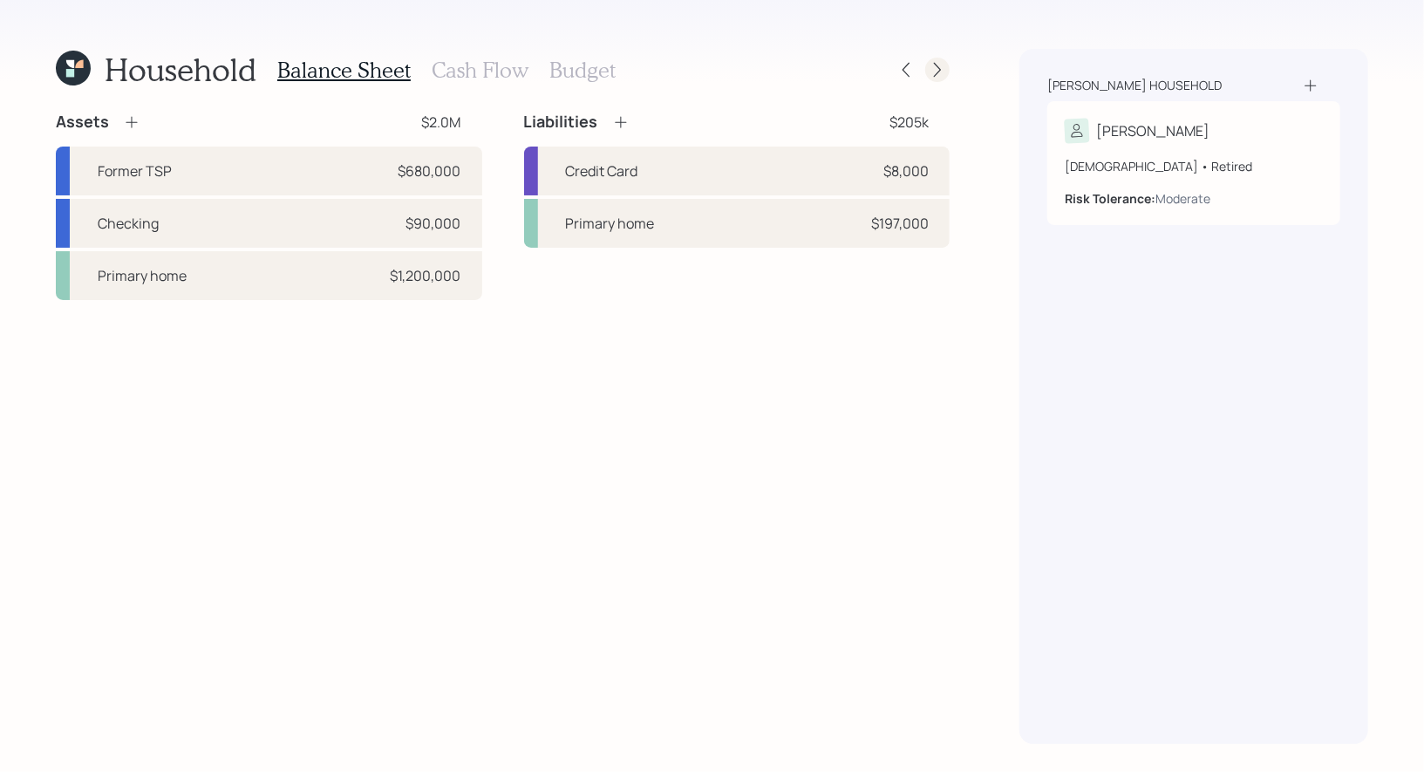
click at [940, 71] on icon at bounding box center [937, 69] width 17 height 17
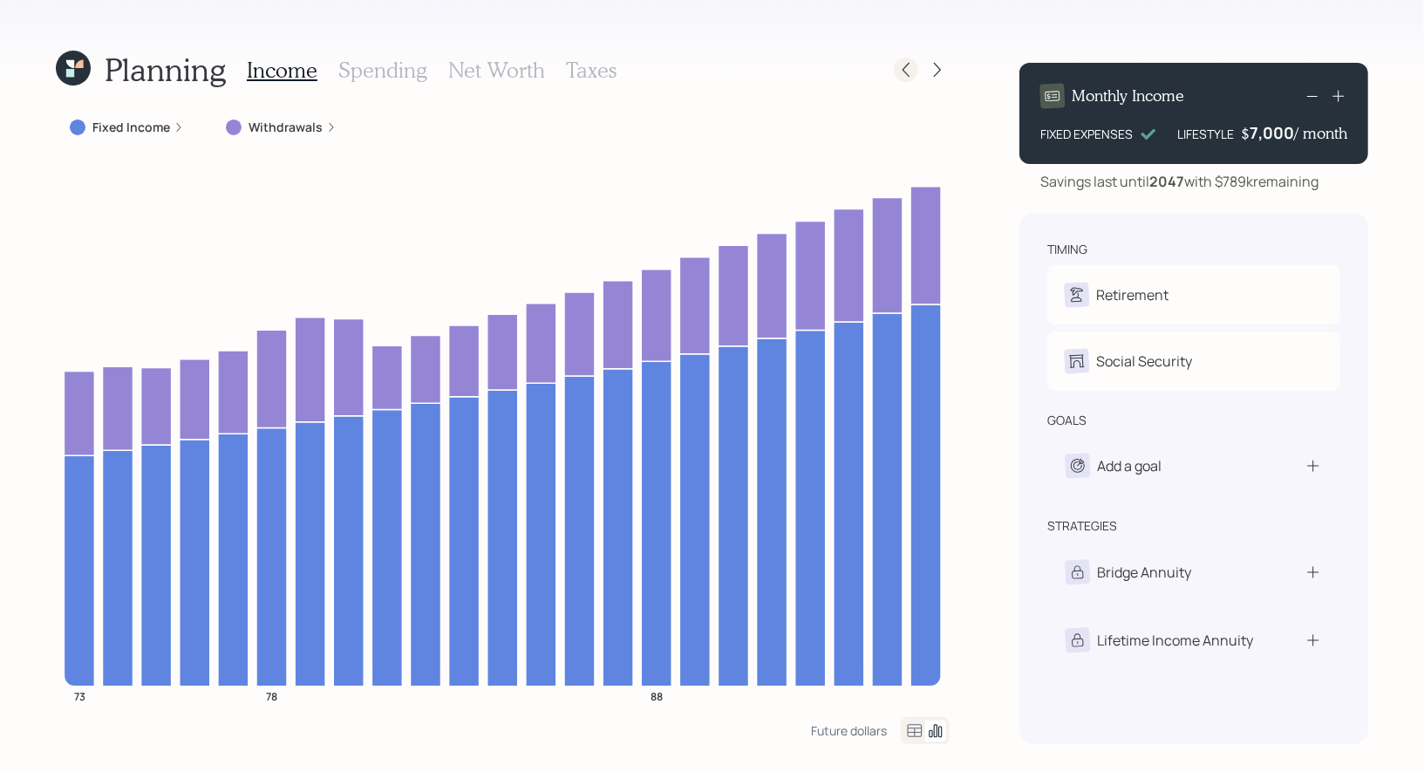
click at [909, 66] on icon at bounding box center [905, 69] width 17 height 17
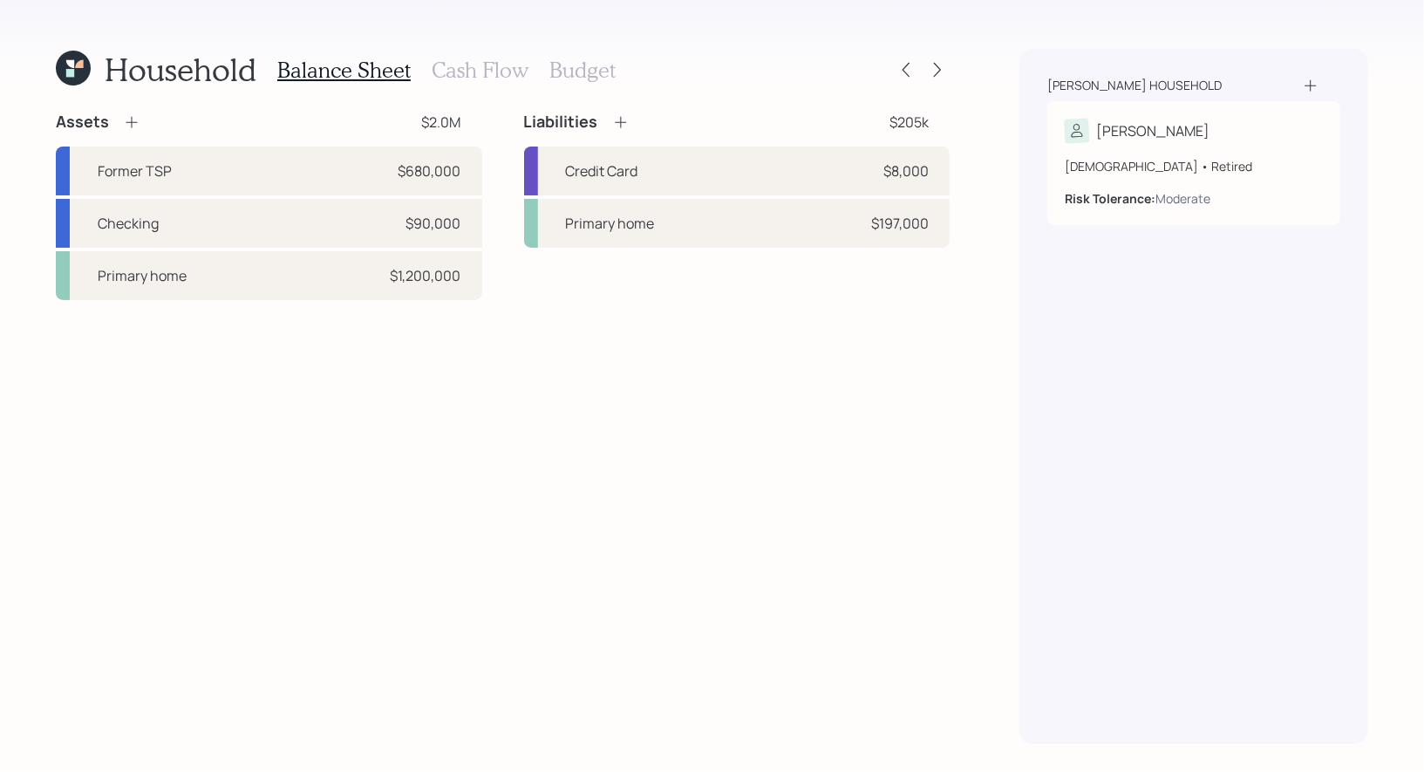
click at [474, 72] on h3 "Cash Flow" at bounding box center [480, 70] width 97 height 25
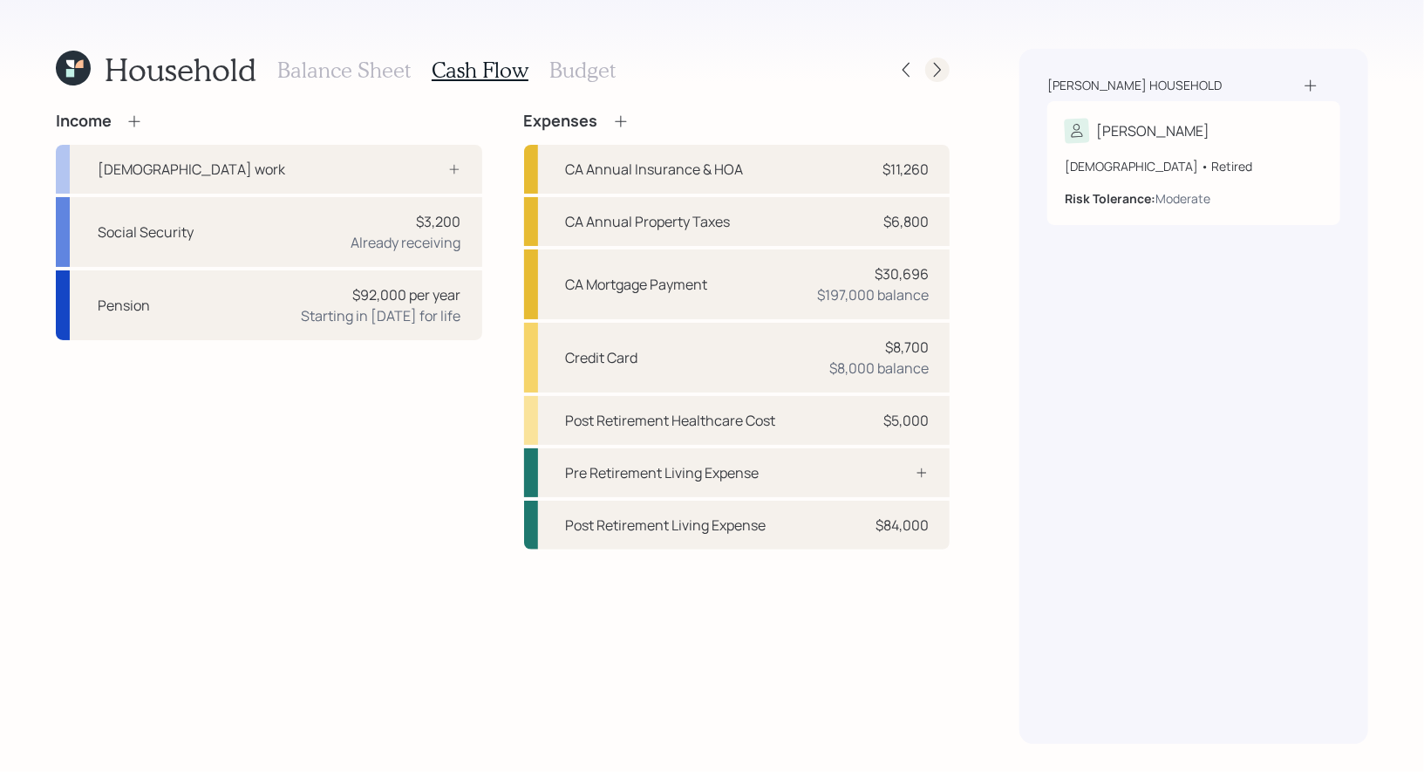
click at [942, 72] on icon at bounding box center [937, 69] width 17 height 17
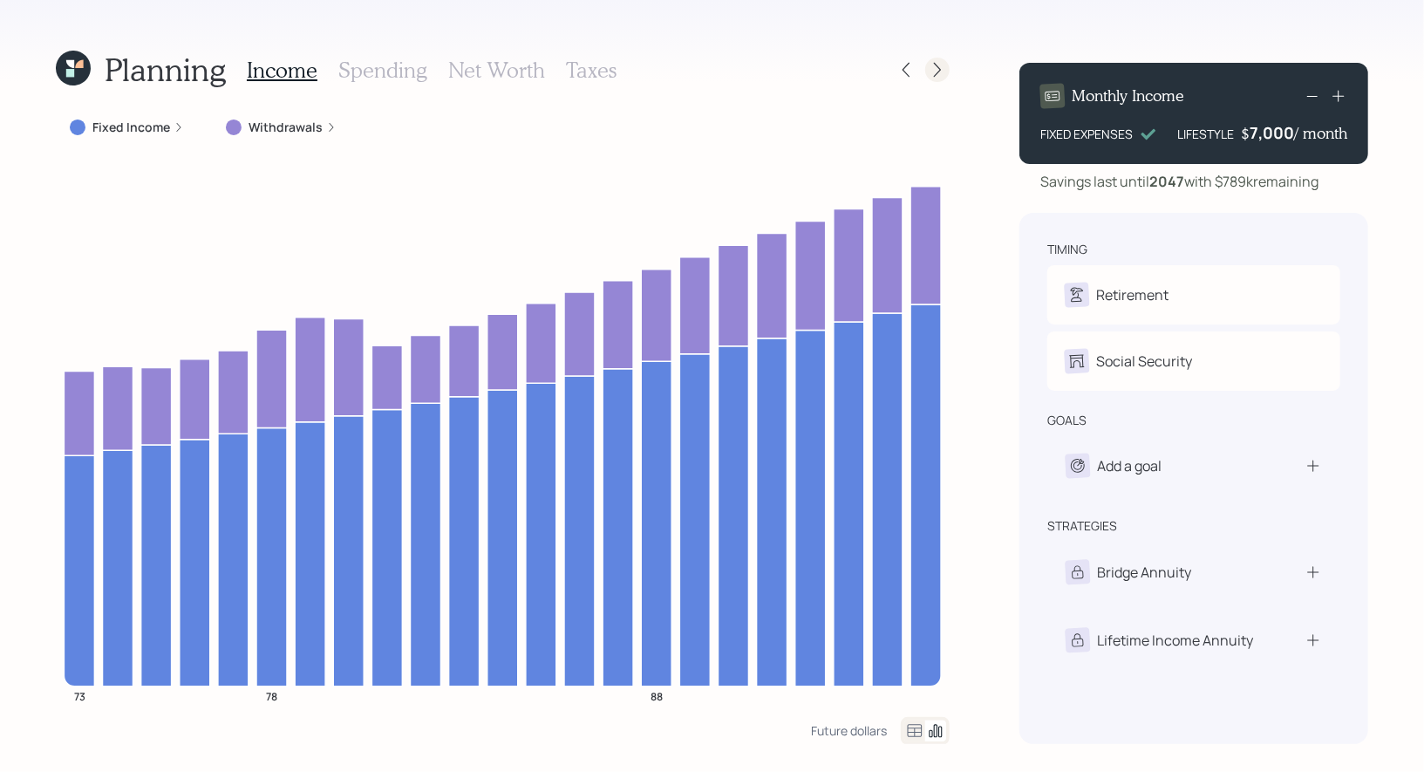
click at [929, 68] on icon at bounding box center [937, 69] width 17 height 17
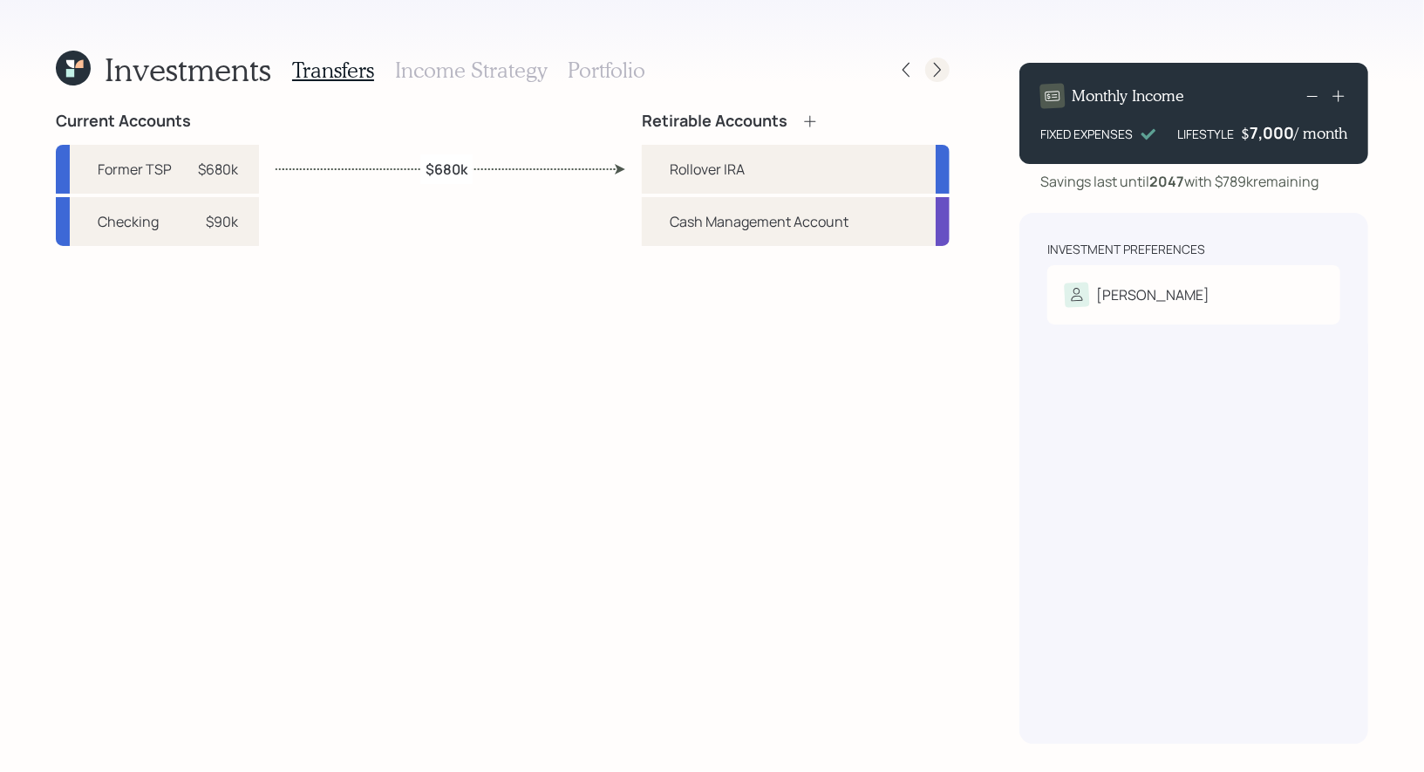
click at [938, 66] on icon at bounding box center [937, 70] width 7 height 15
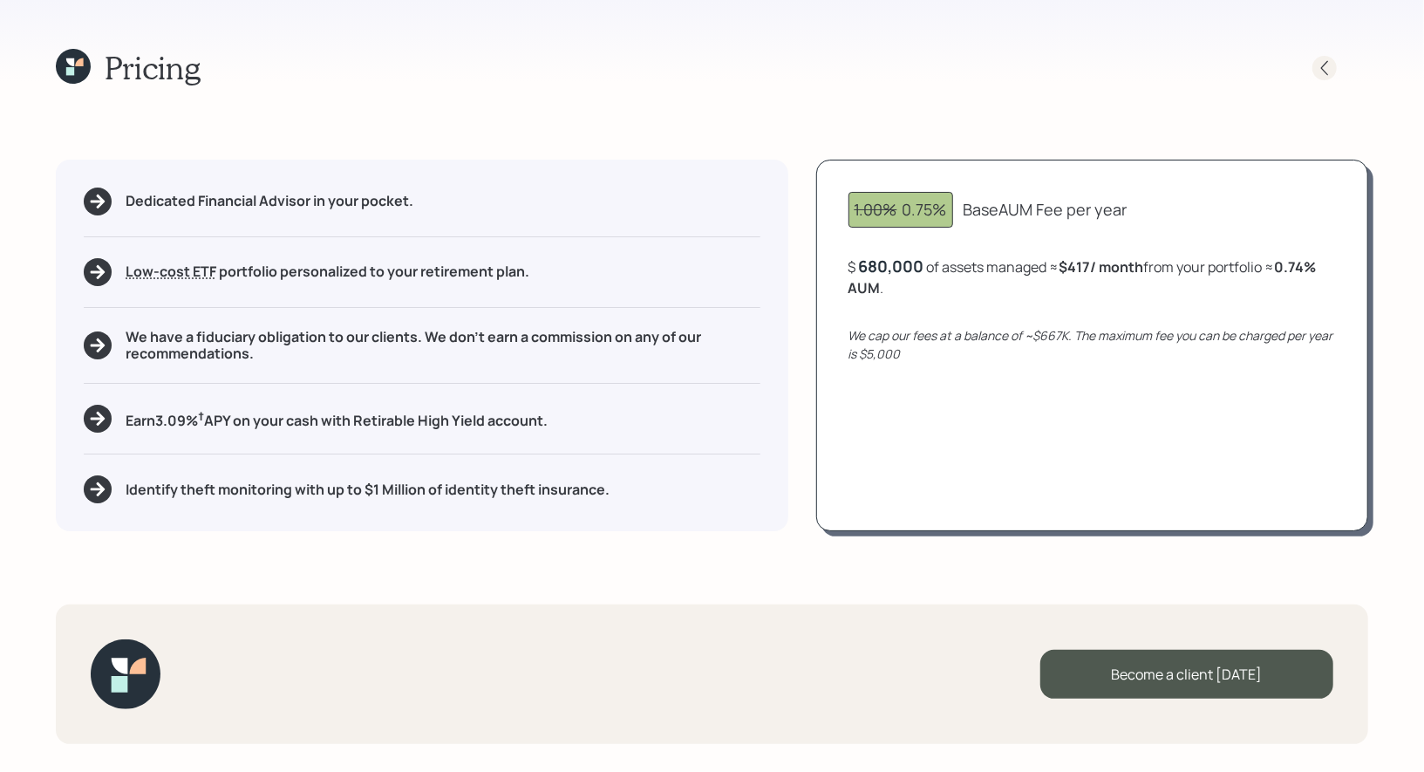
click at [1326, 68] on icon at bounding box center [1324, 67] width 17 height 17
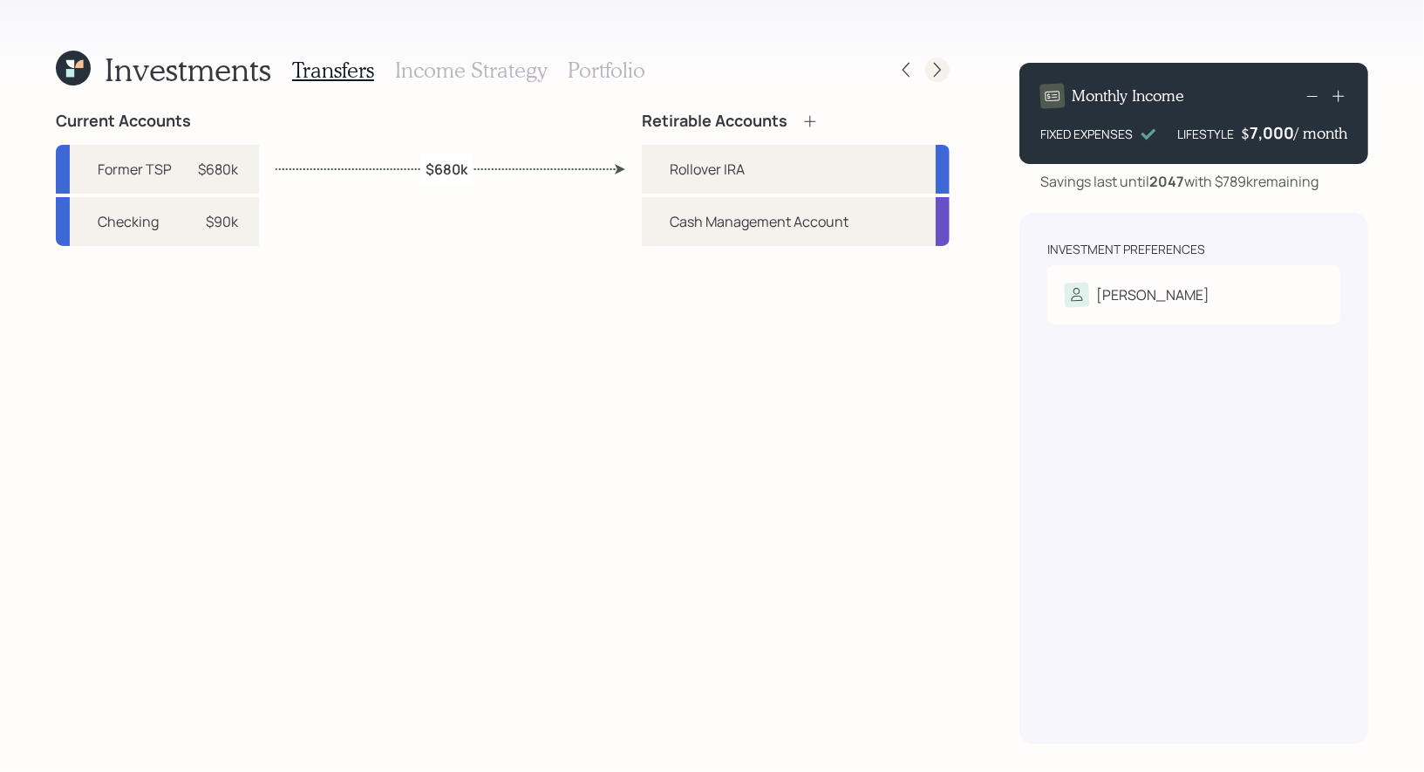
click at [941, 68] on icon at bounding box center [937, 69] width 17 height 17
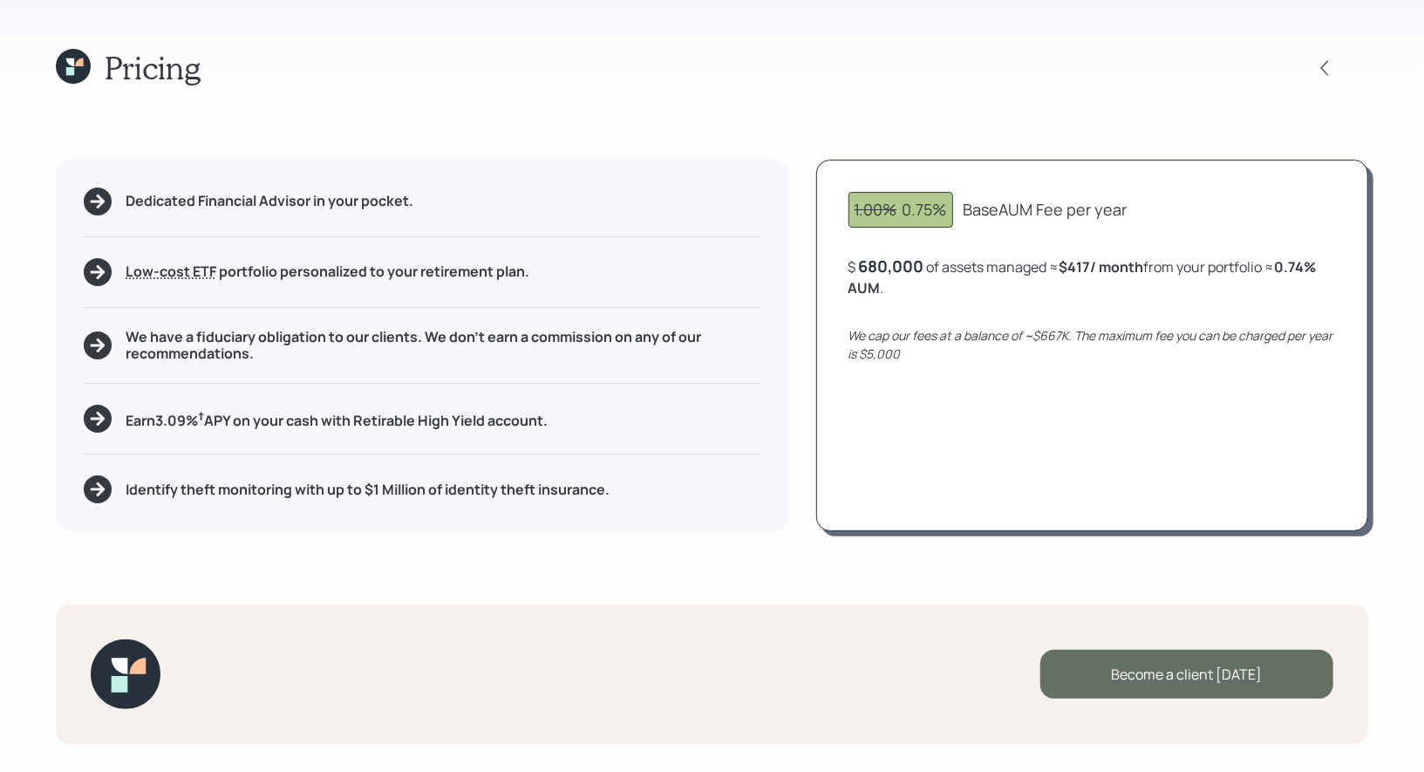
click at [1112, 678] on div "Become a client today" at bounding box center [1186, 674] width 293 height 49
click at [1114, 674] on div "Go to Altruist" at bounding box center [1186, 674] width 293 height 49
click at [69, 65] on icon at bounding box center [73, 66] width 35 height 35
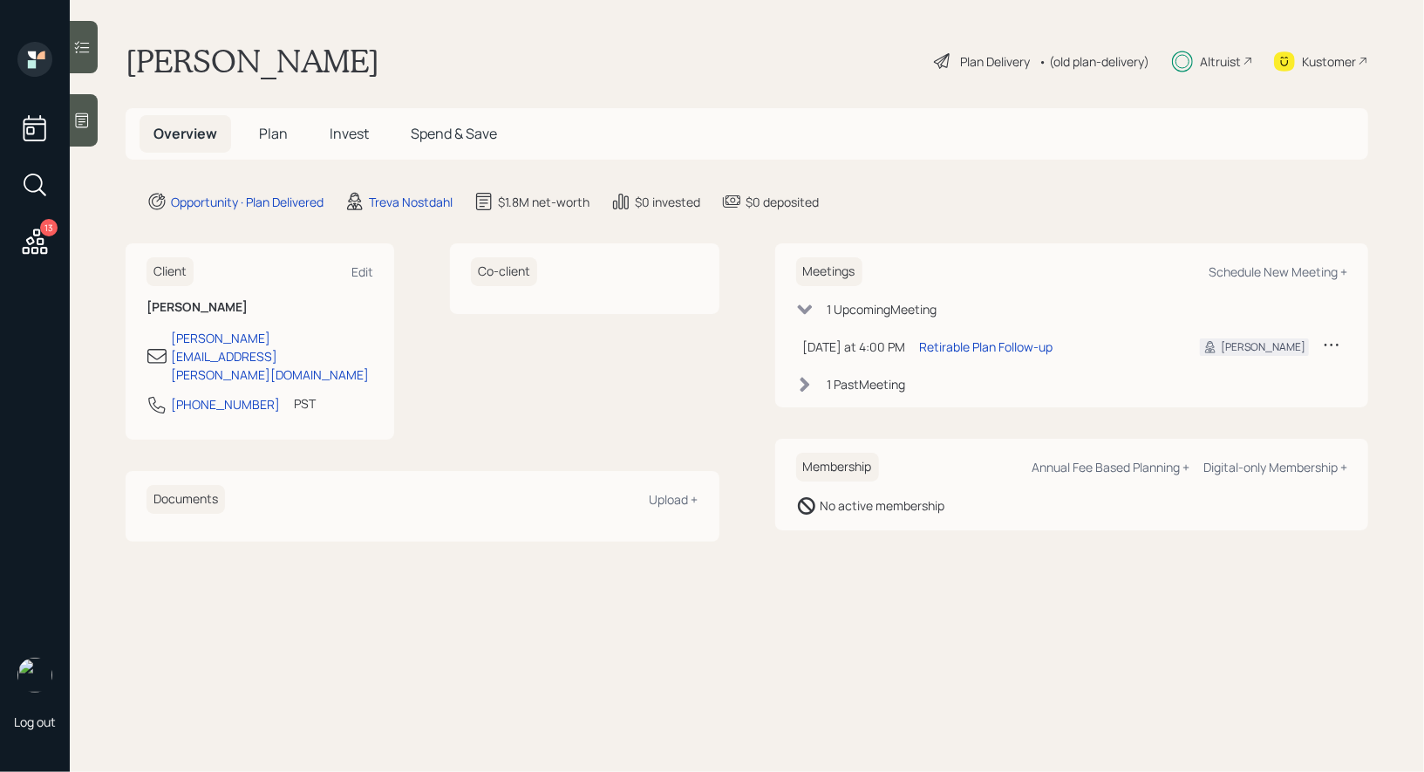
click at [272, 134] on span "Plan" at bounding box center [273, 133] width 29 height 19
